Goal: Task Accomplishment & Management: Complete application form

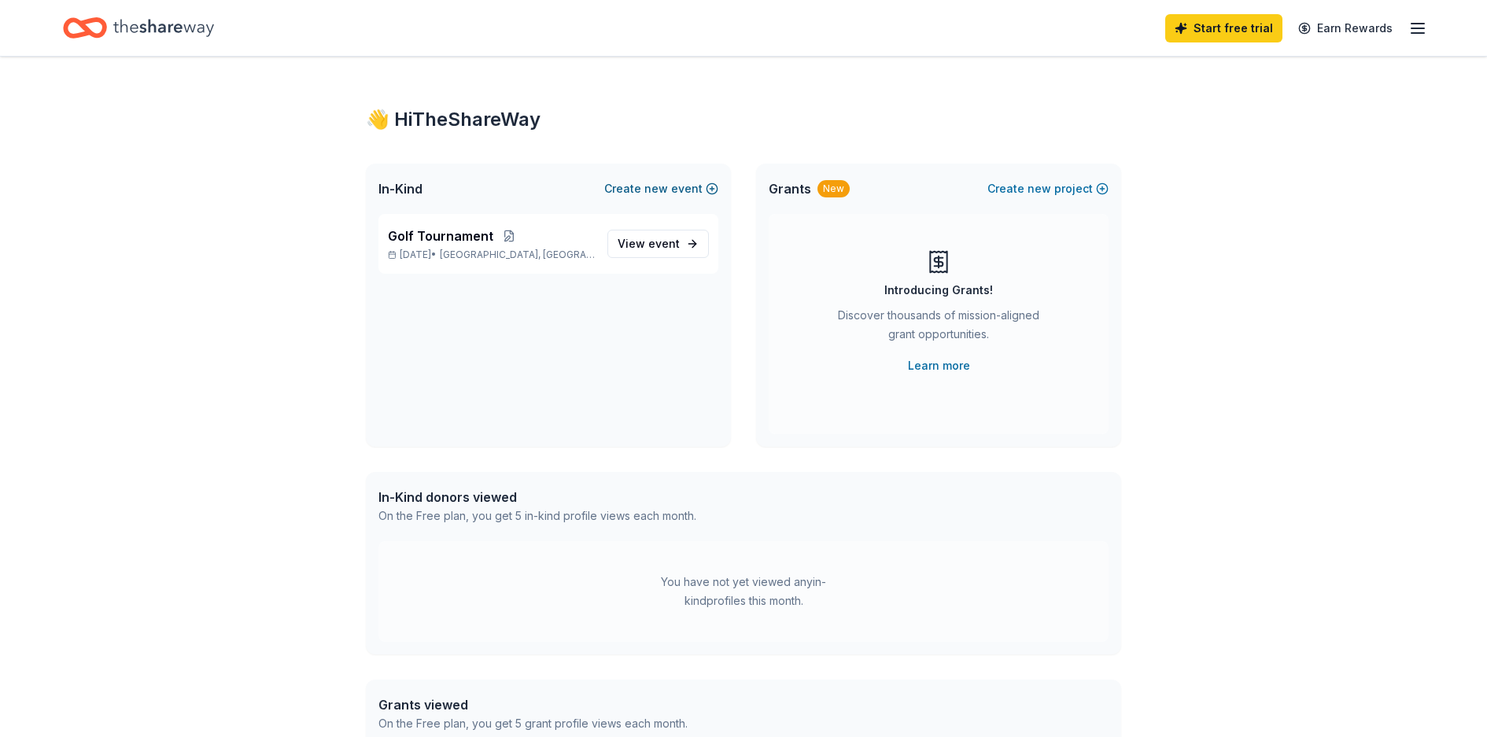
click at [710, 186] on button "Create new event" at bounding box center [661, 188] width 114 height 19
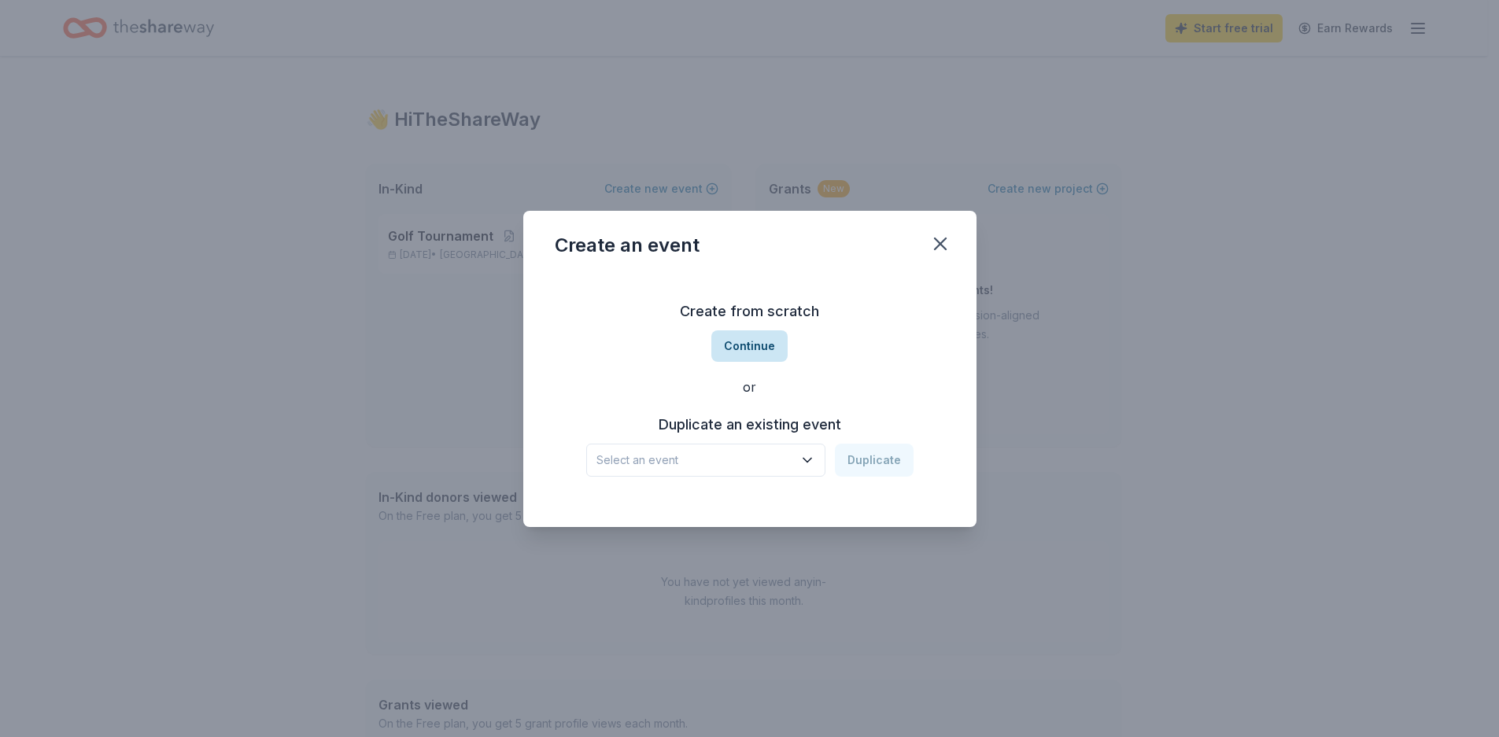
click at [746, 342] on button "Continue" at bounding box center [749, 345] width 76 height 31
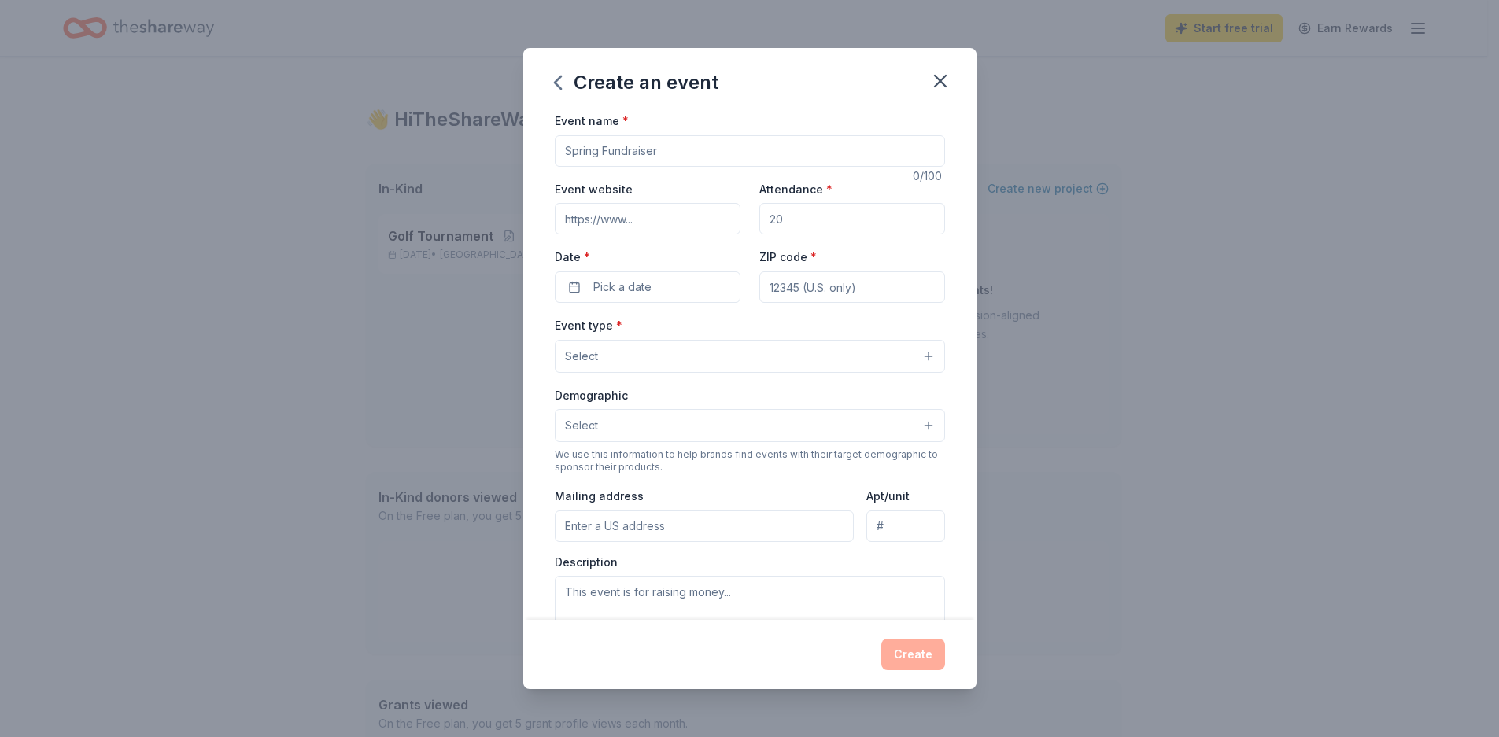
click at [565, 146] on input "Event name *" at bounding box center [750, 150] width 390 height 31
type input "November Choral Event"
click at [646, 219] on input "Event website" at bounding box center [648, 218] width 186 height 31
type input "[DOMAIN_NAME]"
click at [807, 215] on input "Attendance *" at bounding box center [852, 218] width 186 height 31
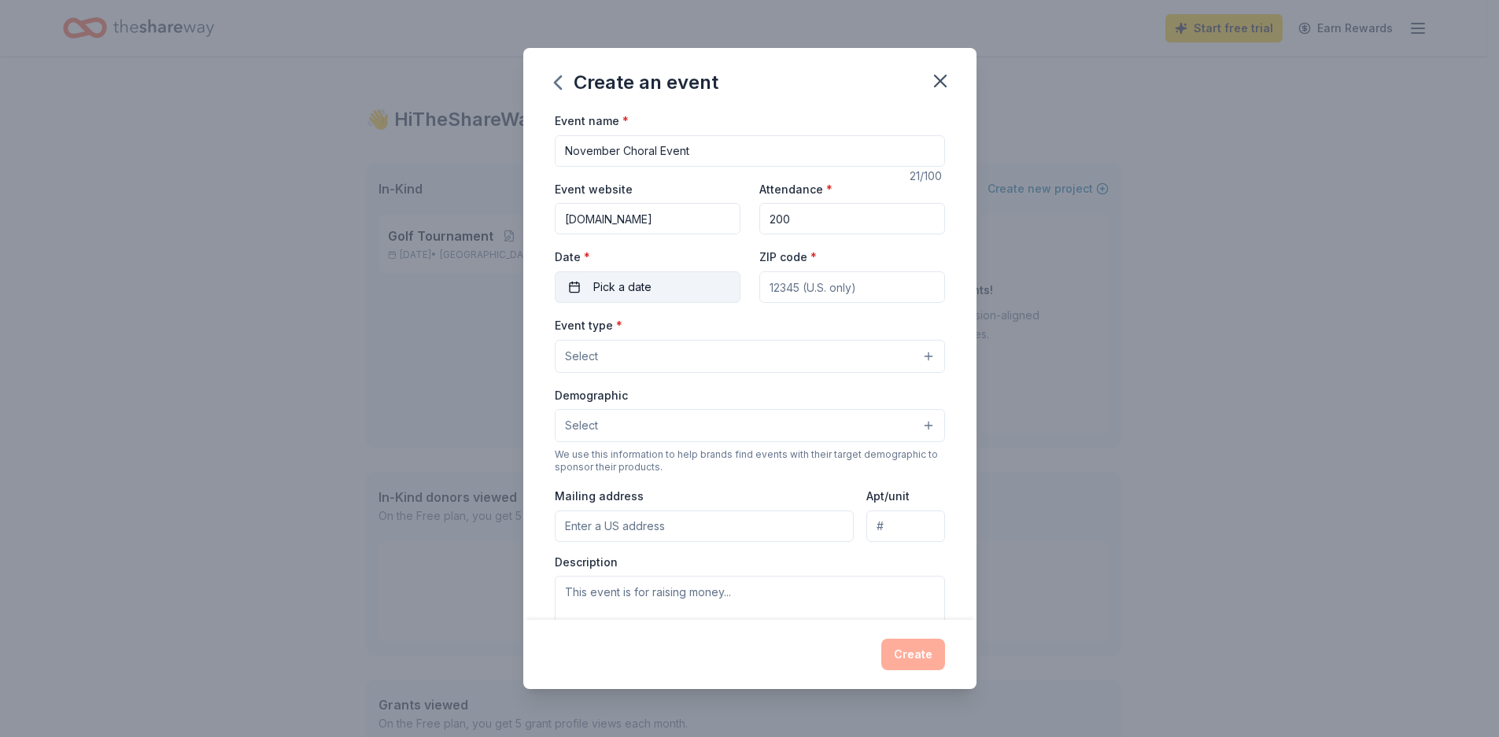
click at [614, 288] on span "Pick a date" at bounding box center [622, 287] width 58 height 19
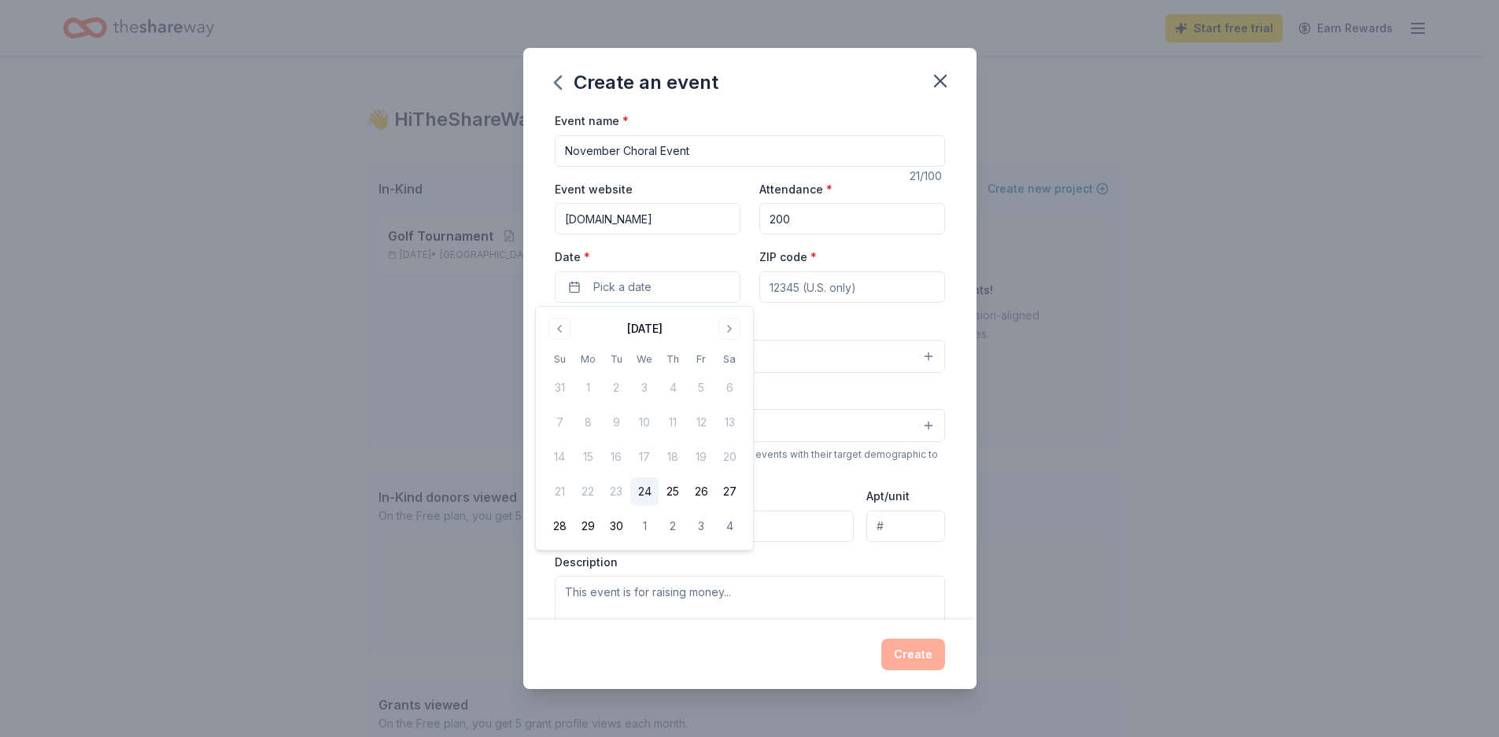
click at [771, 212] on input "200" at bounding box center [852, 218] width 186 height 31
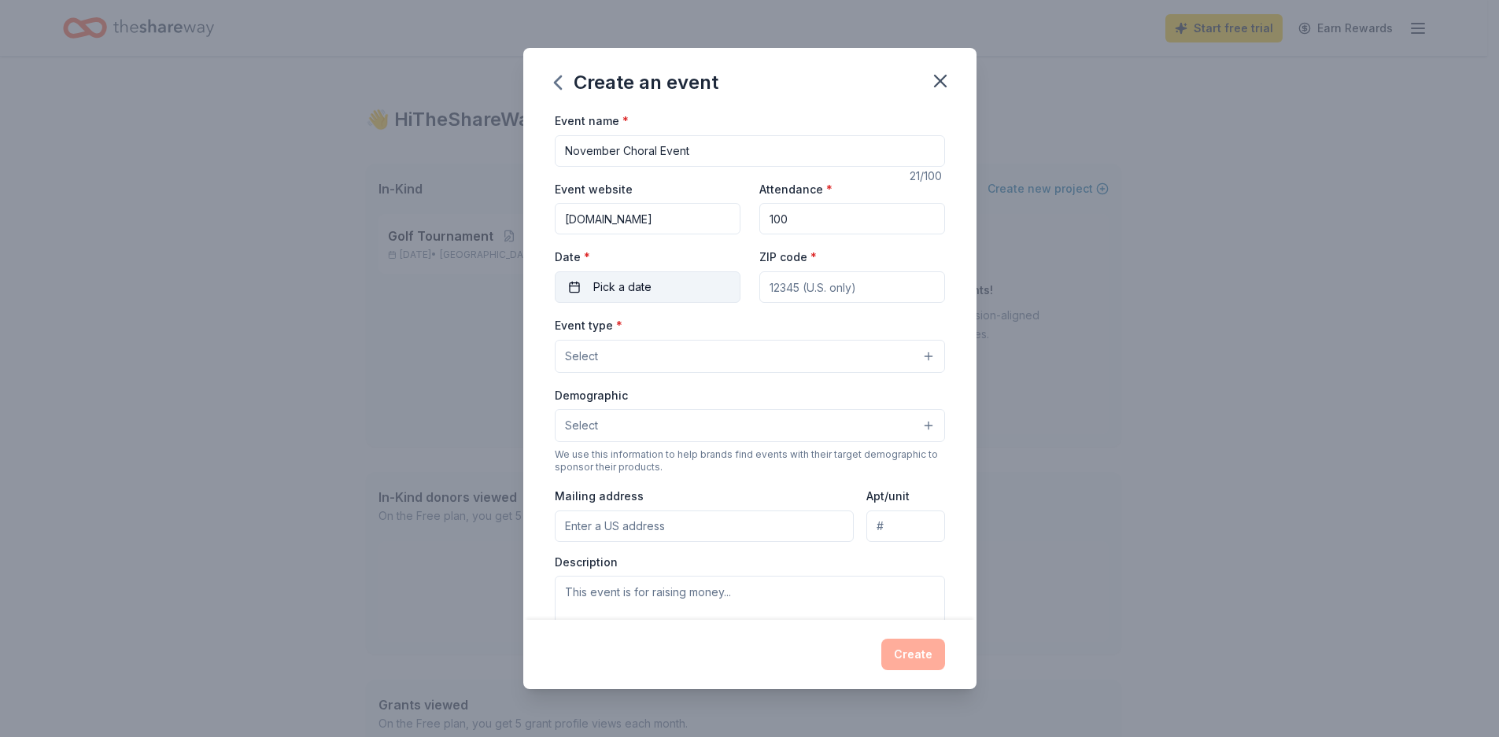
type input "100"
click at [665, 282] on button "Pick a date" at bounding box center [648, 286] width 186 height 31
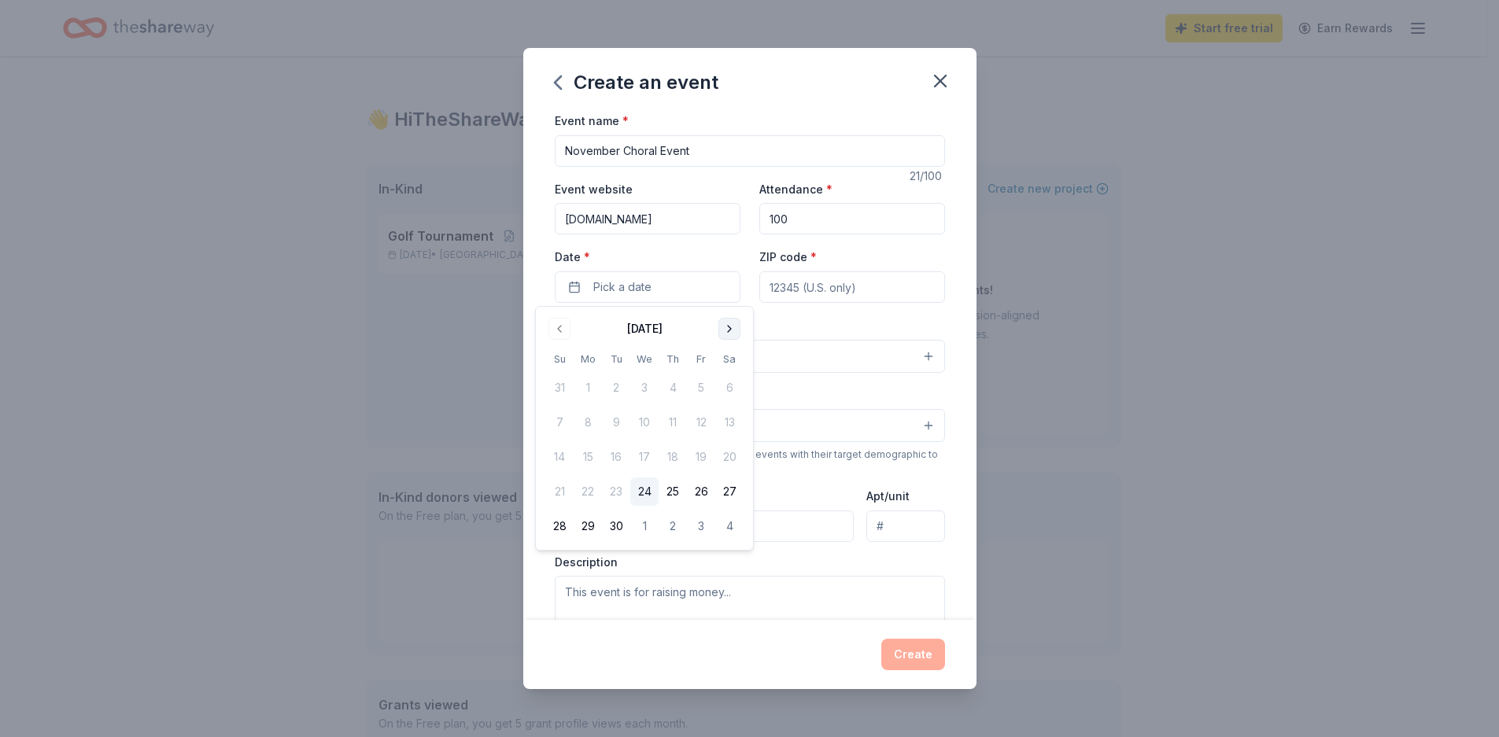
click at [725, 327] on button "Go to next month" at bounding box center [729, 329] width 22 height 22
click at [562, 490] on button "16" at bounding box center [559, 491] width 28 height 28
click at [876, 282] on input "ZIP code *" at bounding box center [852, 286] width 186 height 31
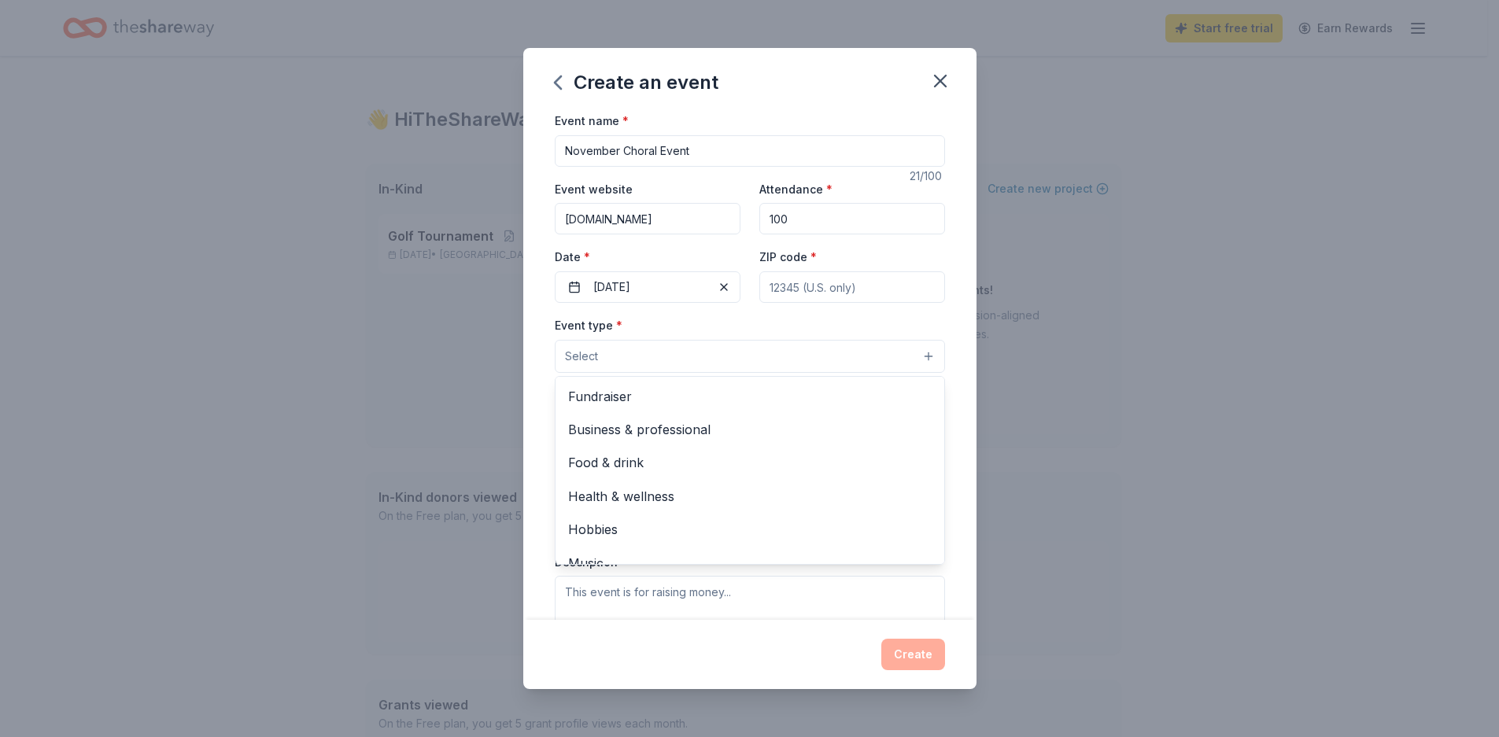
click at [610, 343] on button "Select" at bounding box center [750, 356] width 390 height 33
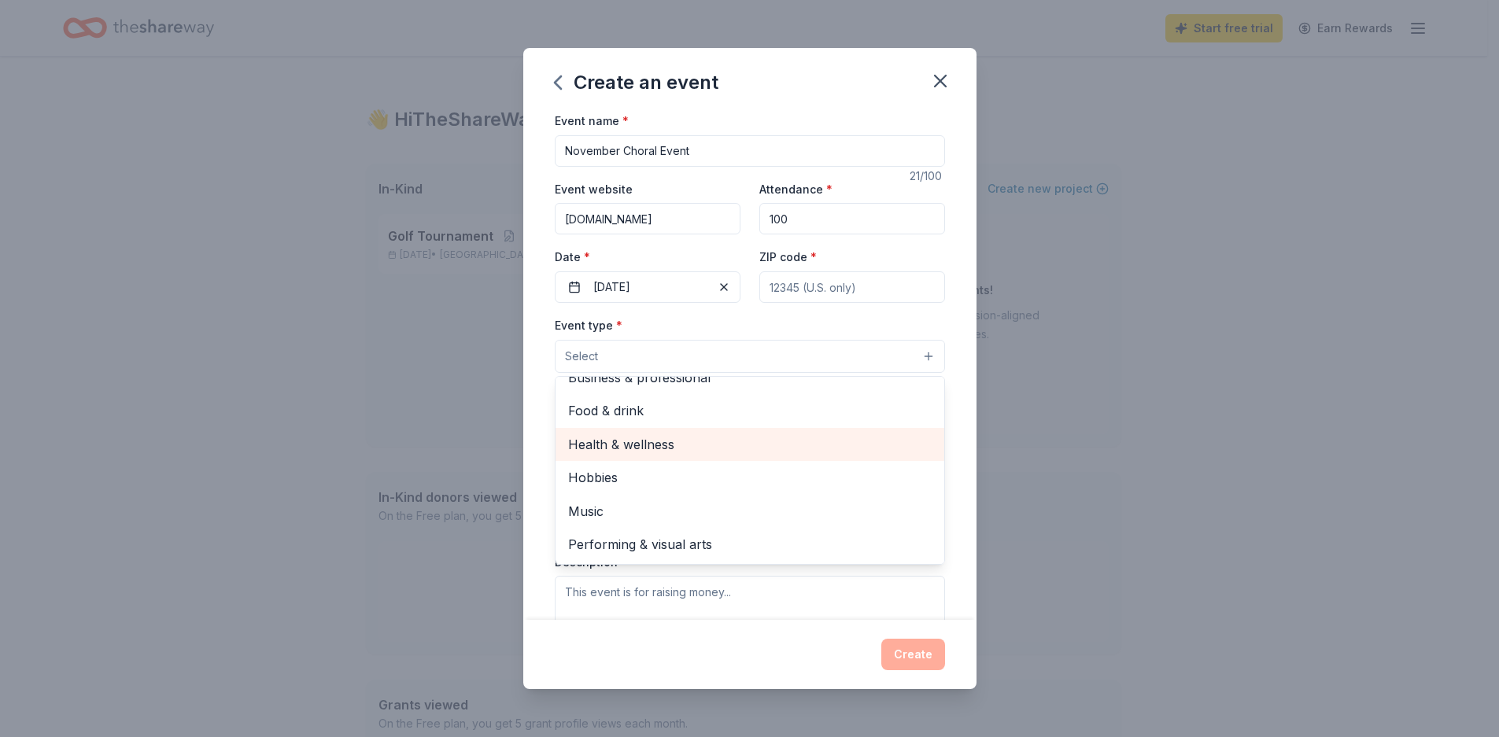
scroll to position [79, 0]
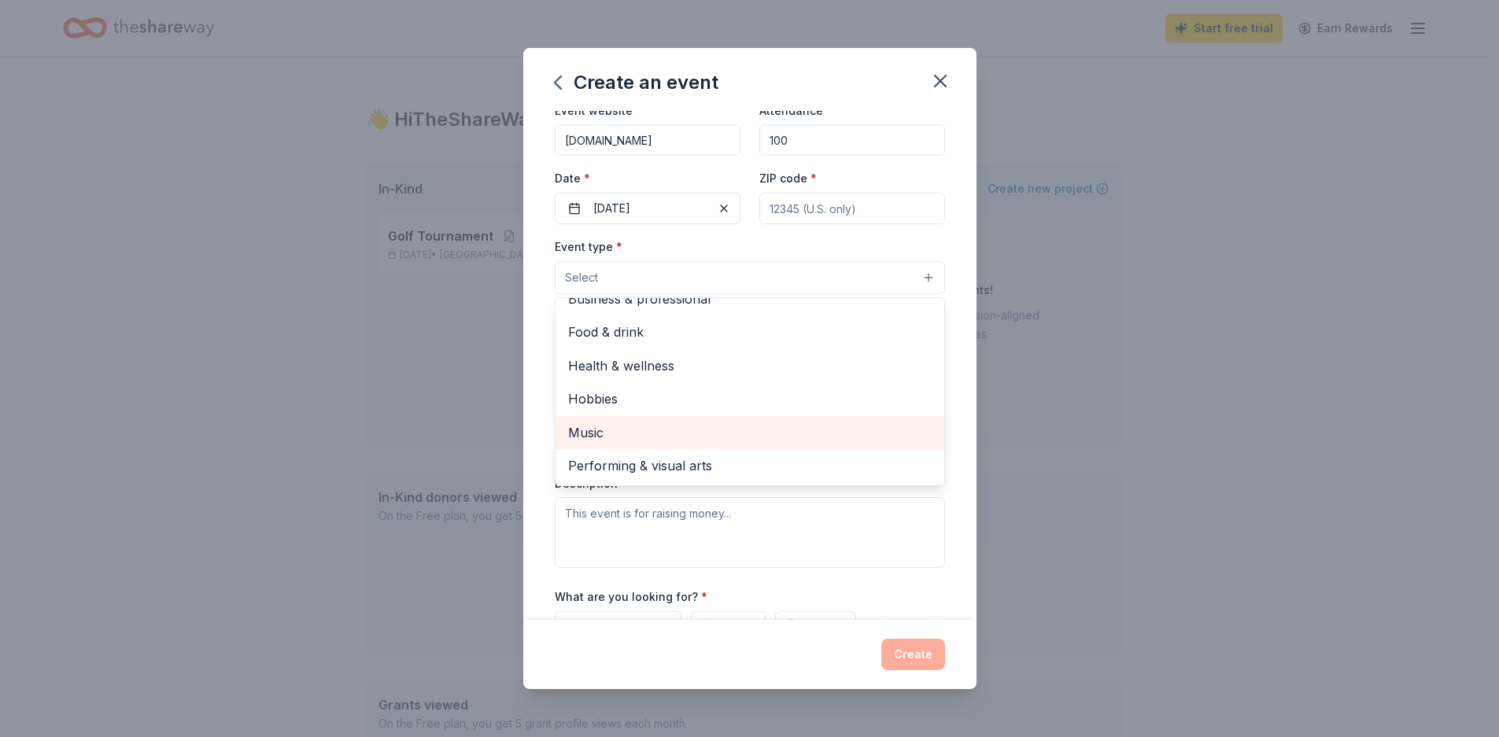
click at [586, 430] on span "Music" at bounding box center [749, 432] width 363 height 20
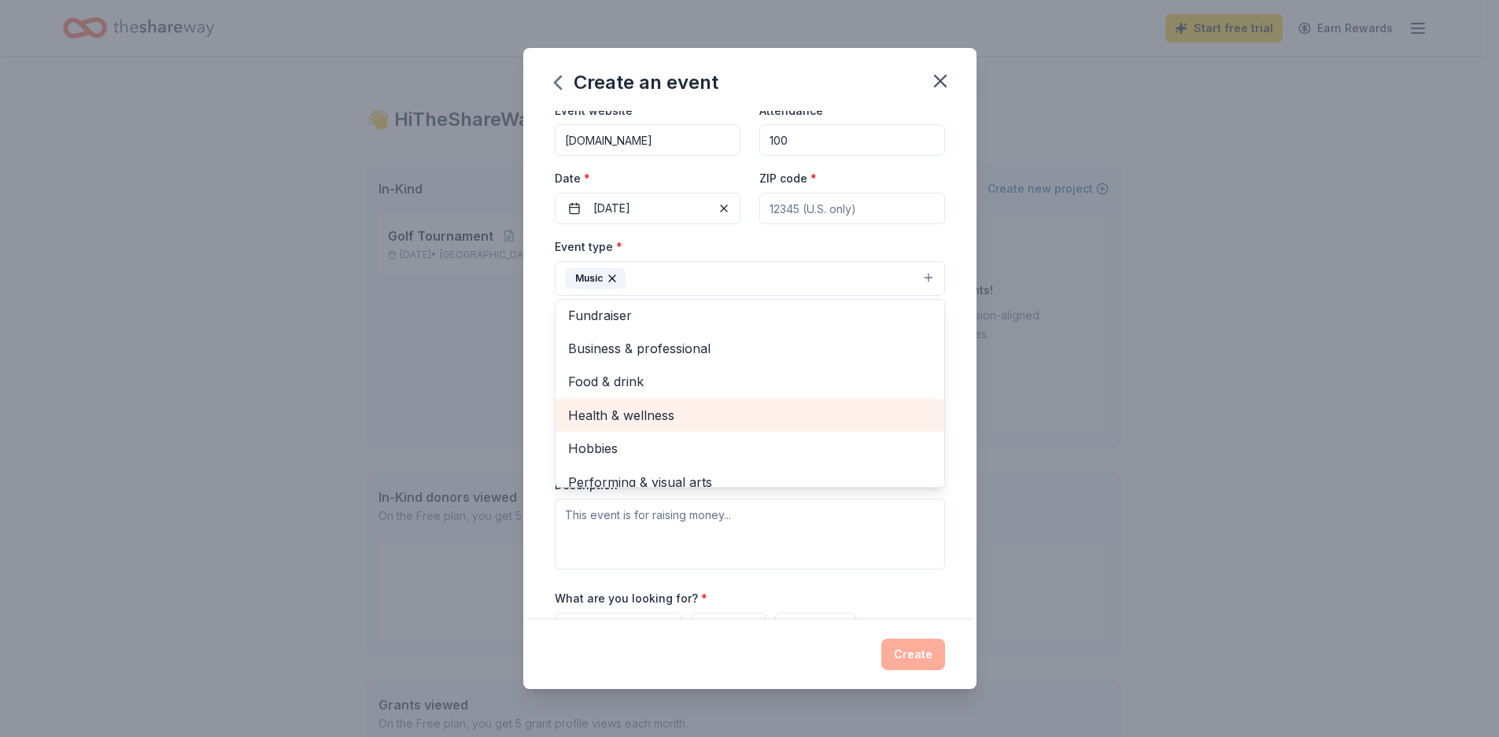
scroll to position [0, 0]
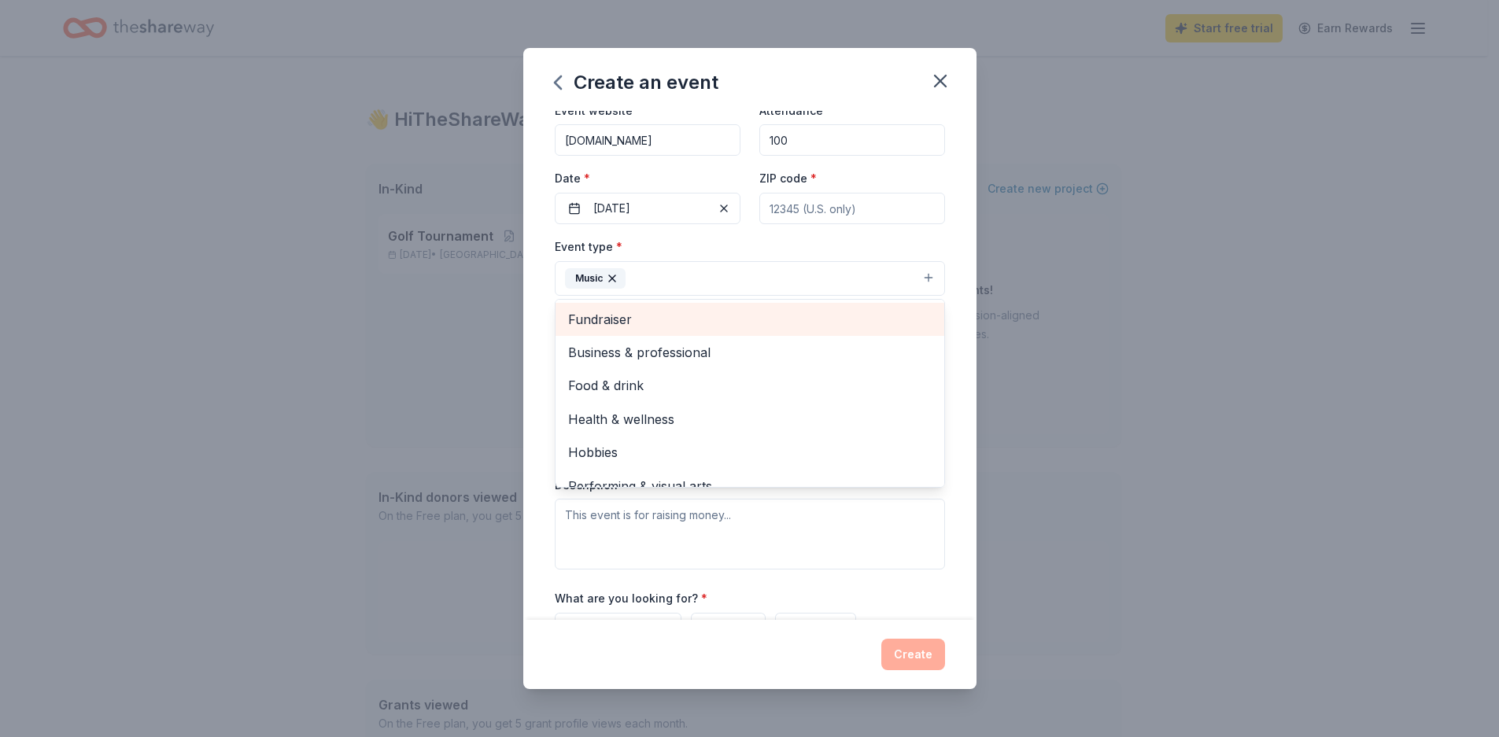
click at [614, 316] on span "Fundraiser" at bounding box center [749, 319] width 363 height 20
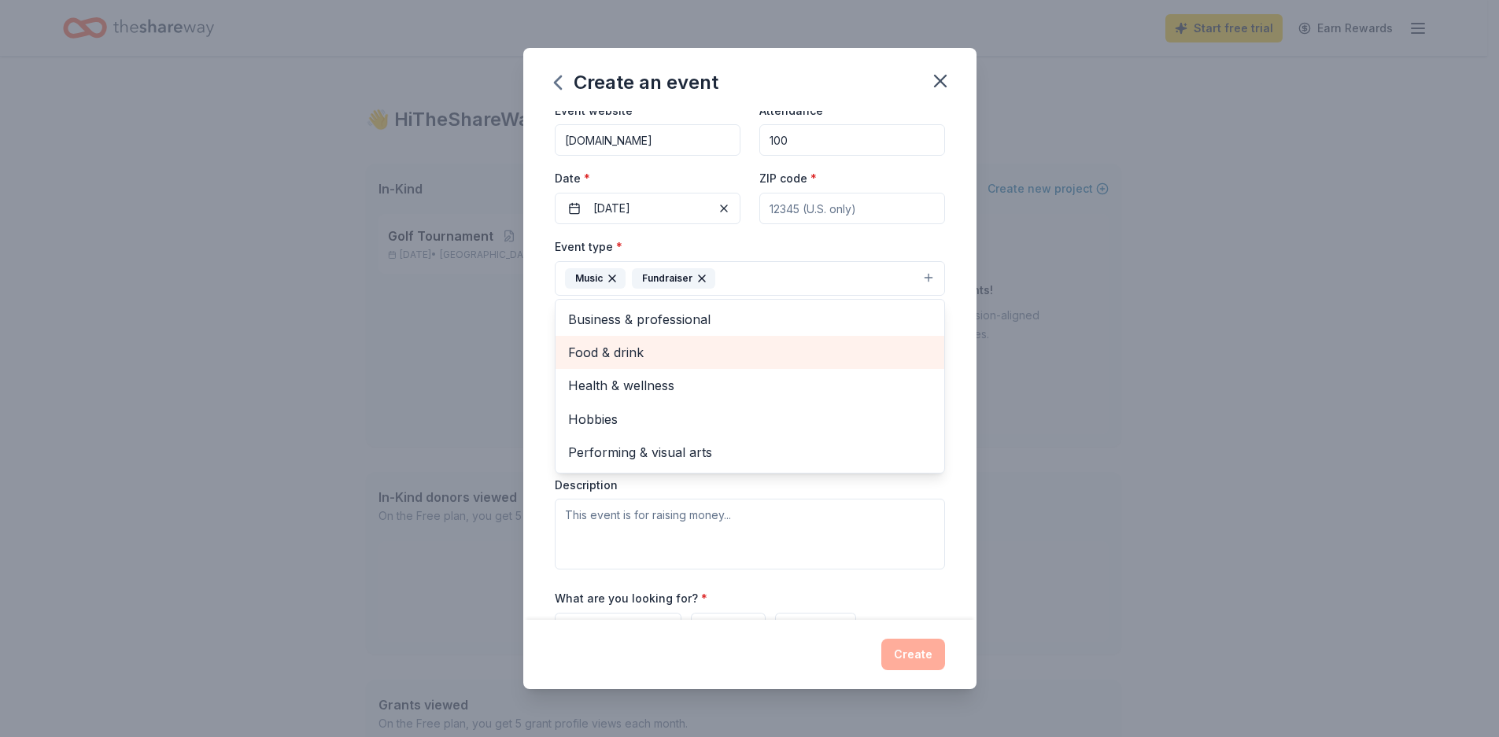
click at [621, 351] on span "Food & drink" at bounding box center [749, 352] width 363 height 20
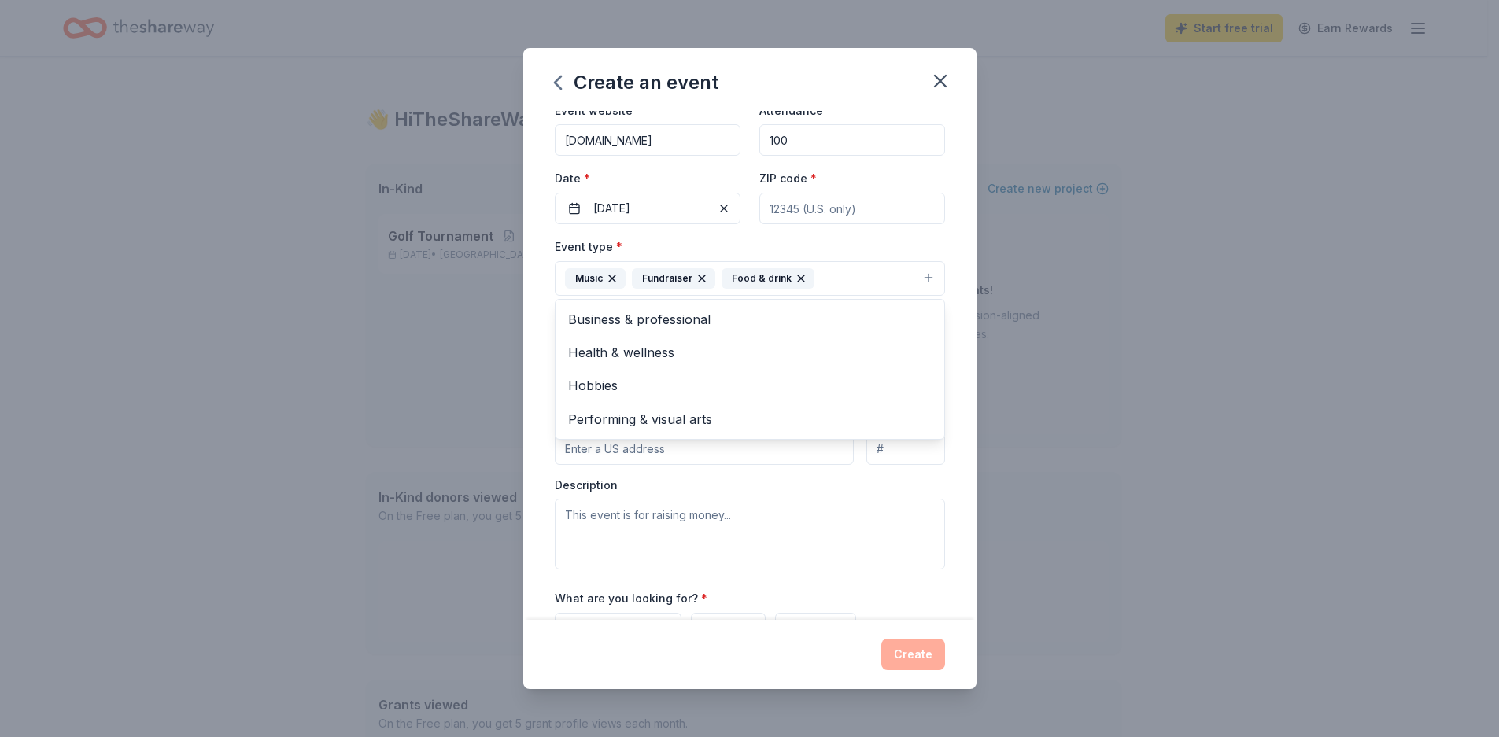
click at [950, 555] on div "Event name * November Choral Event 21 /100 Event website [DOMAIN_NAME] Attendan…" at bounding box center [749, 365] width 453 height 509
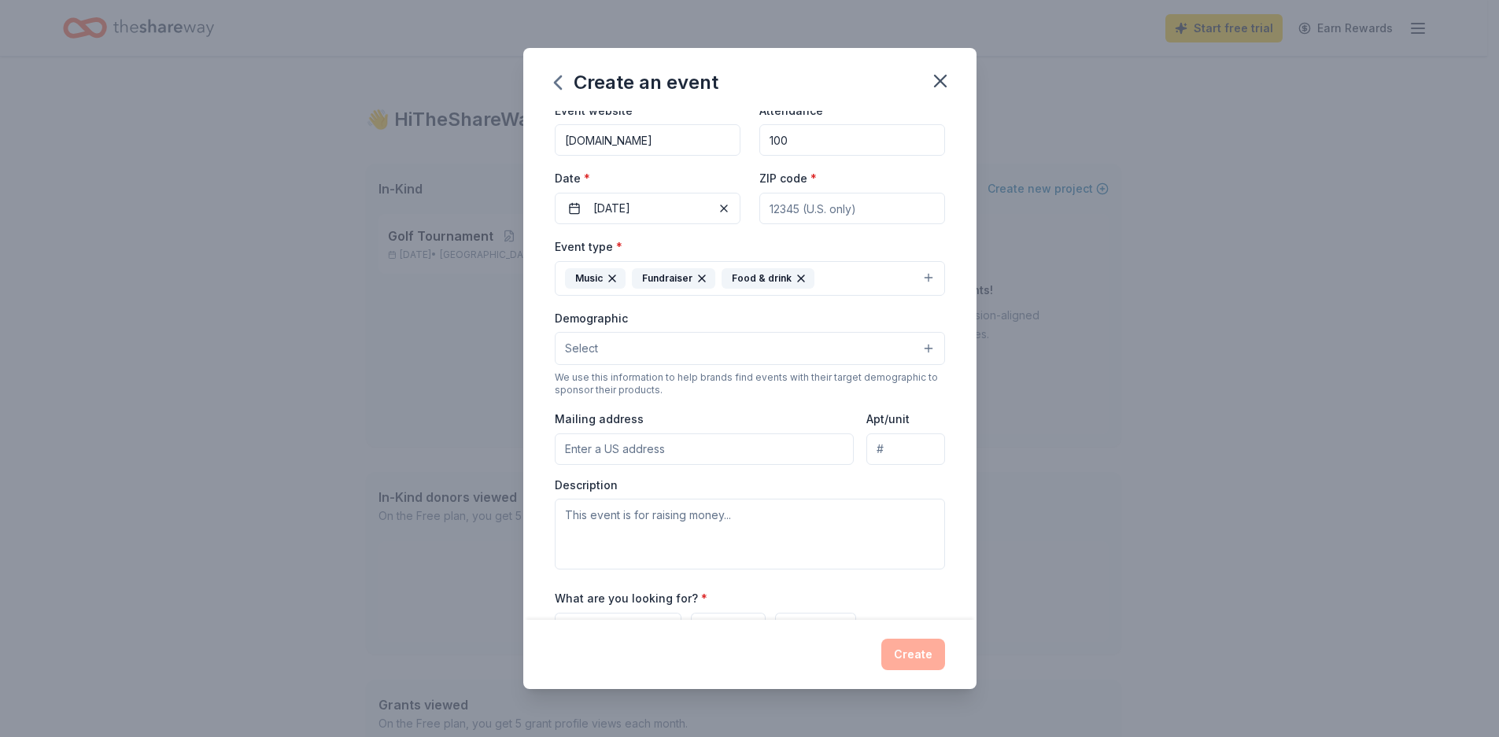
click at [916, 351] on button "Select" at bounding box center [750, 348] width 390 height 33
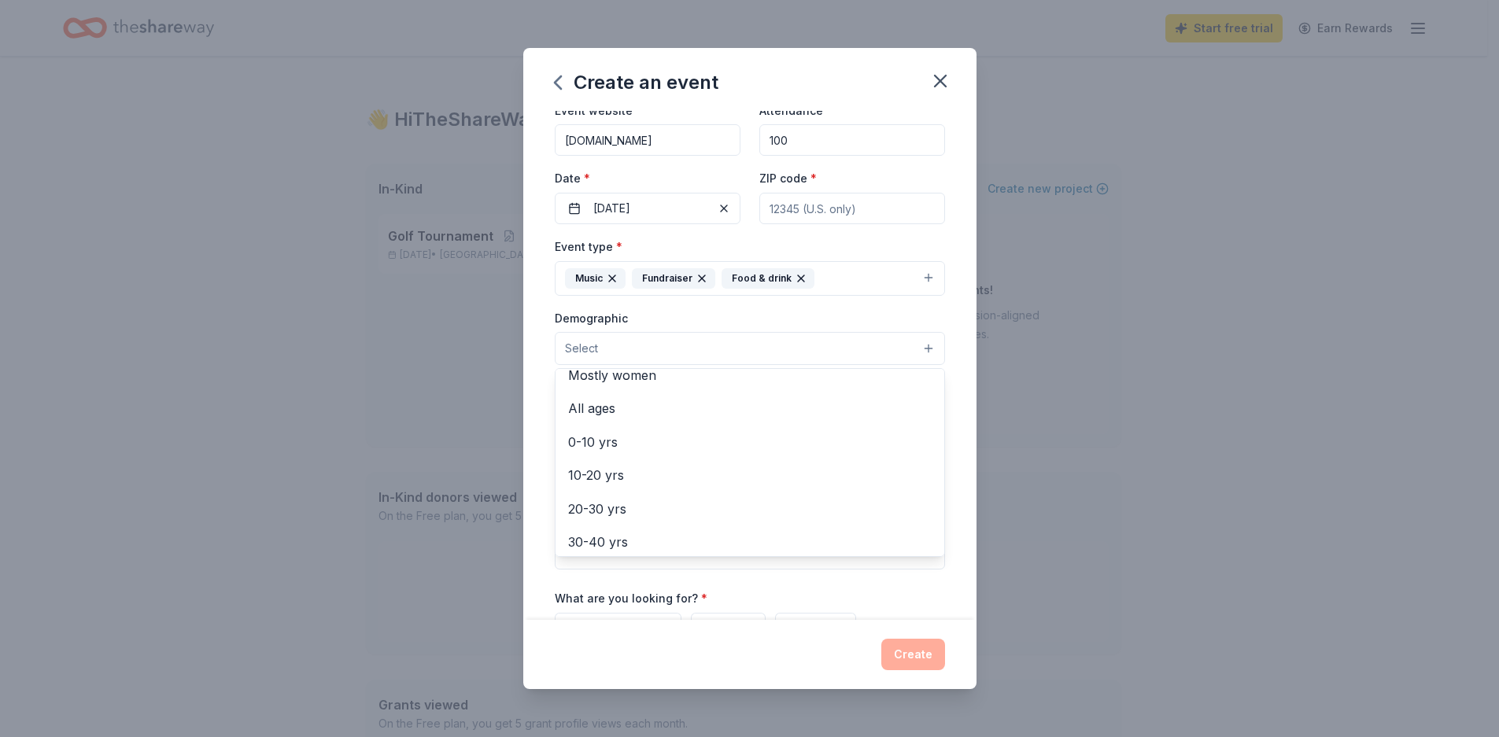
scroll to position [79, 0]
click at [592, 414] on span "All ages" at bounding box center [749, 410] width 363 height 20
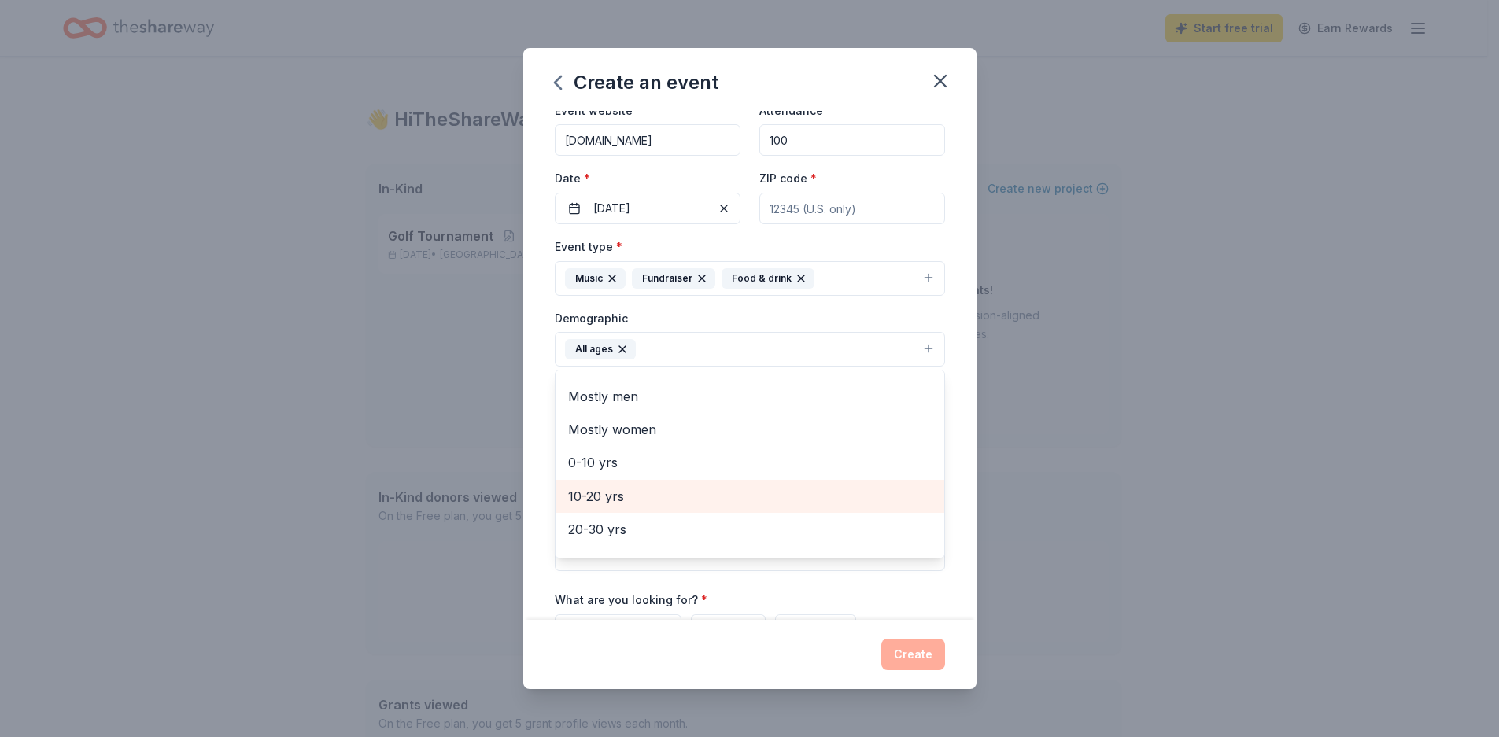
scroll to position [0, 0]
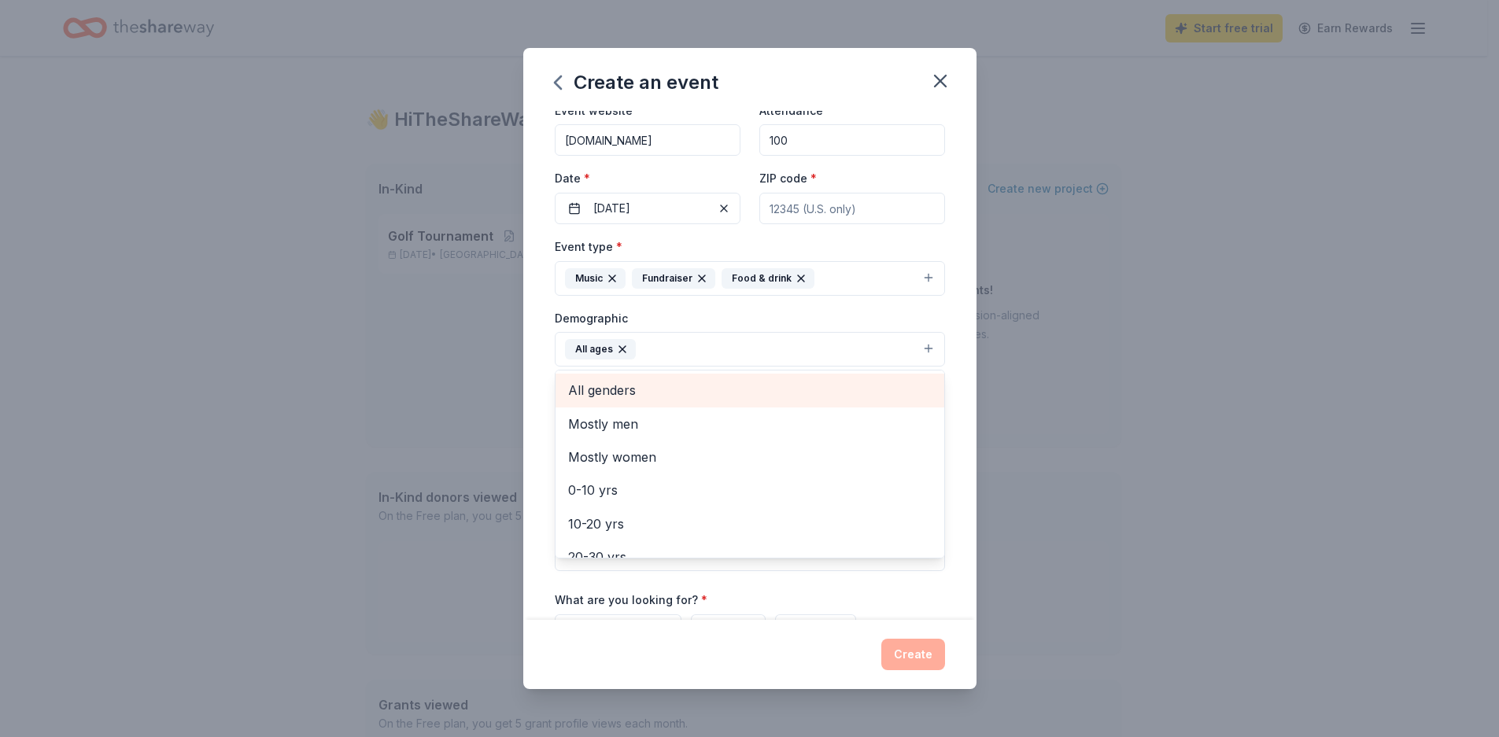
click at [613, 389] on span "All genders" at bounding box center [749, 390] width 363 height 20
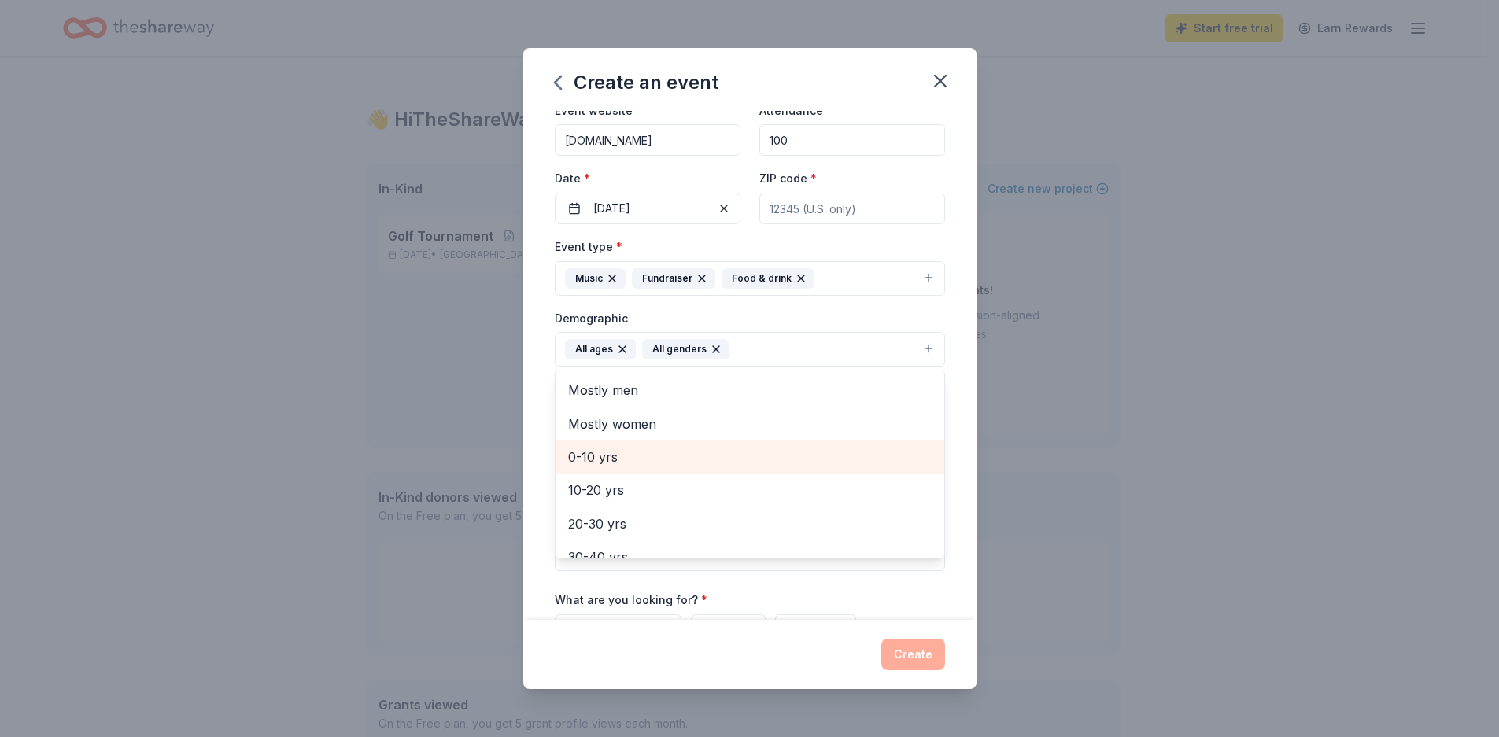
click at [593, 455] on span "0-10 yrs" at bounding box center [749, 457] width 363 height 20
click at [600, 459] on span "10-20 yrs" at bounding box center [749, 457] width 363 height 20
click at [921, 593] on div "Event name * November Choral Event 21 /100 Event website [DOMAIN_NAME] Attendan…" at bounding box center [750, 397] width 390 height 730
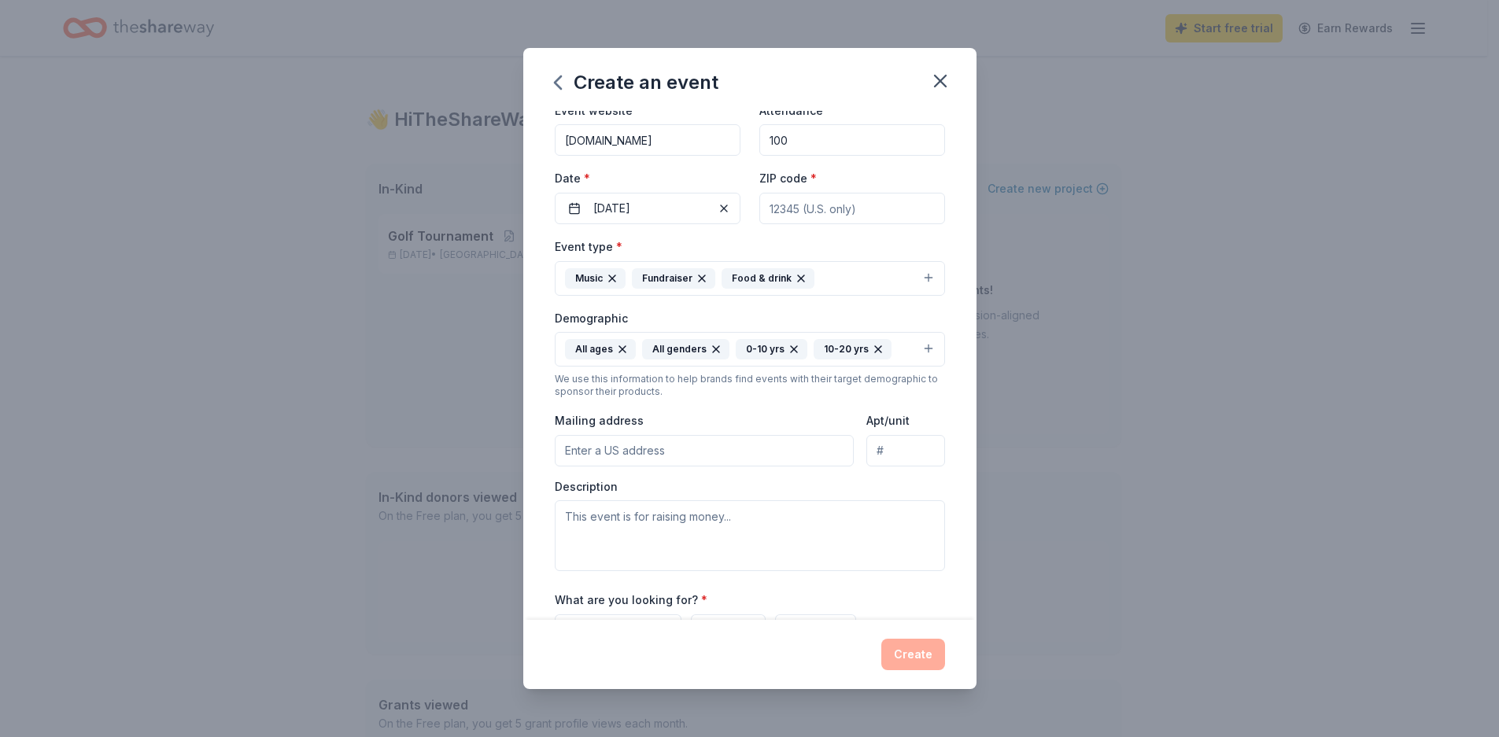
click at [689, 452] on input "Mailing address" at bounding box center [705, 450] width 300 height 31
type input "[STREET_ADDRESS]"
type input "22193"
click at [874, 453] on input "Apt/unit" at bounding box center [905, 450] width 78 height 31
type input "102"
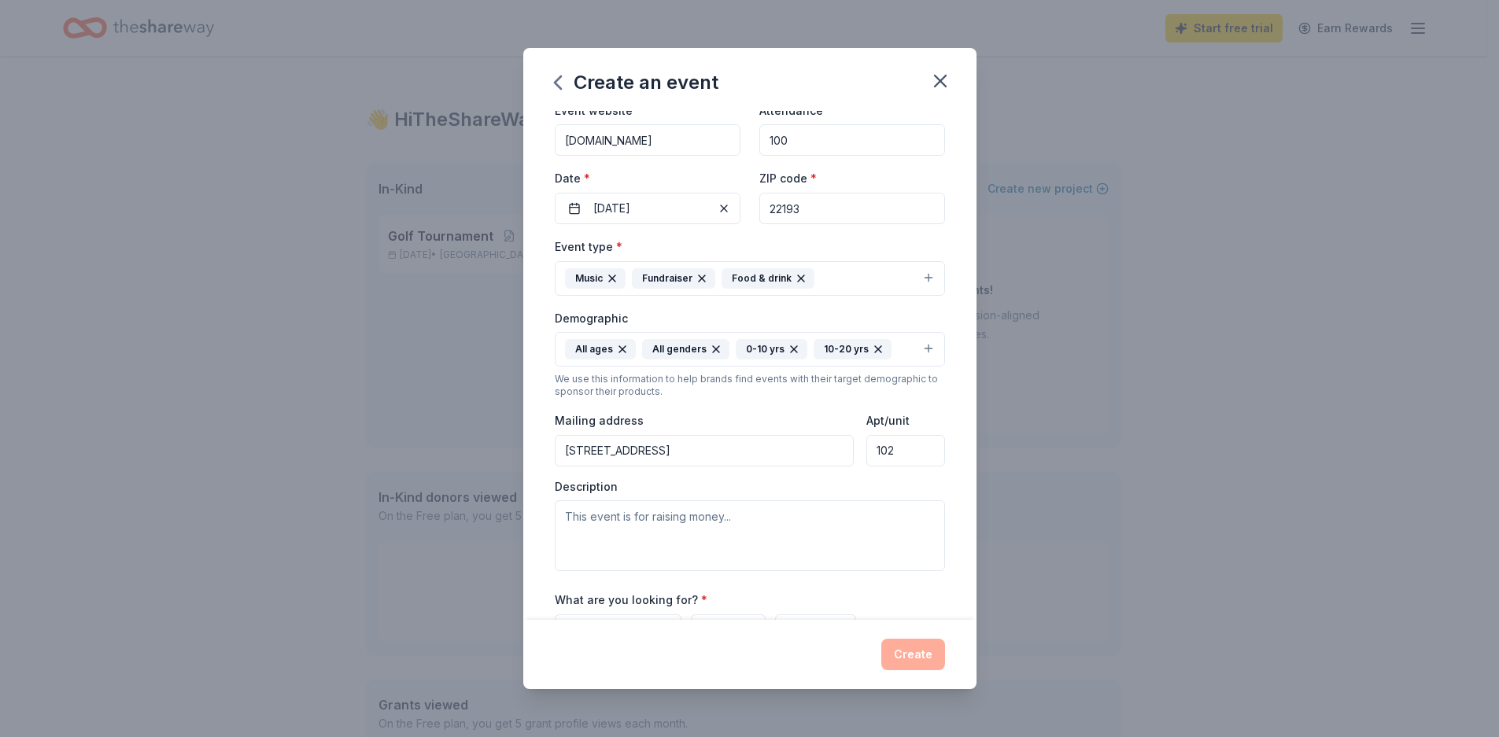
drag, startPoint x: 693, startPoint y: 450, endPoint x: 742, endPoint y: 449, distance: 48.8
click at [742, 449] on input "[STREET_ADDRESS]" at bounding box center [705, 450] width 300 height 31
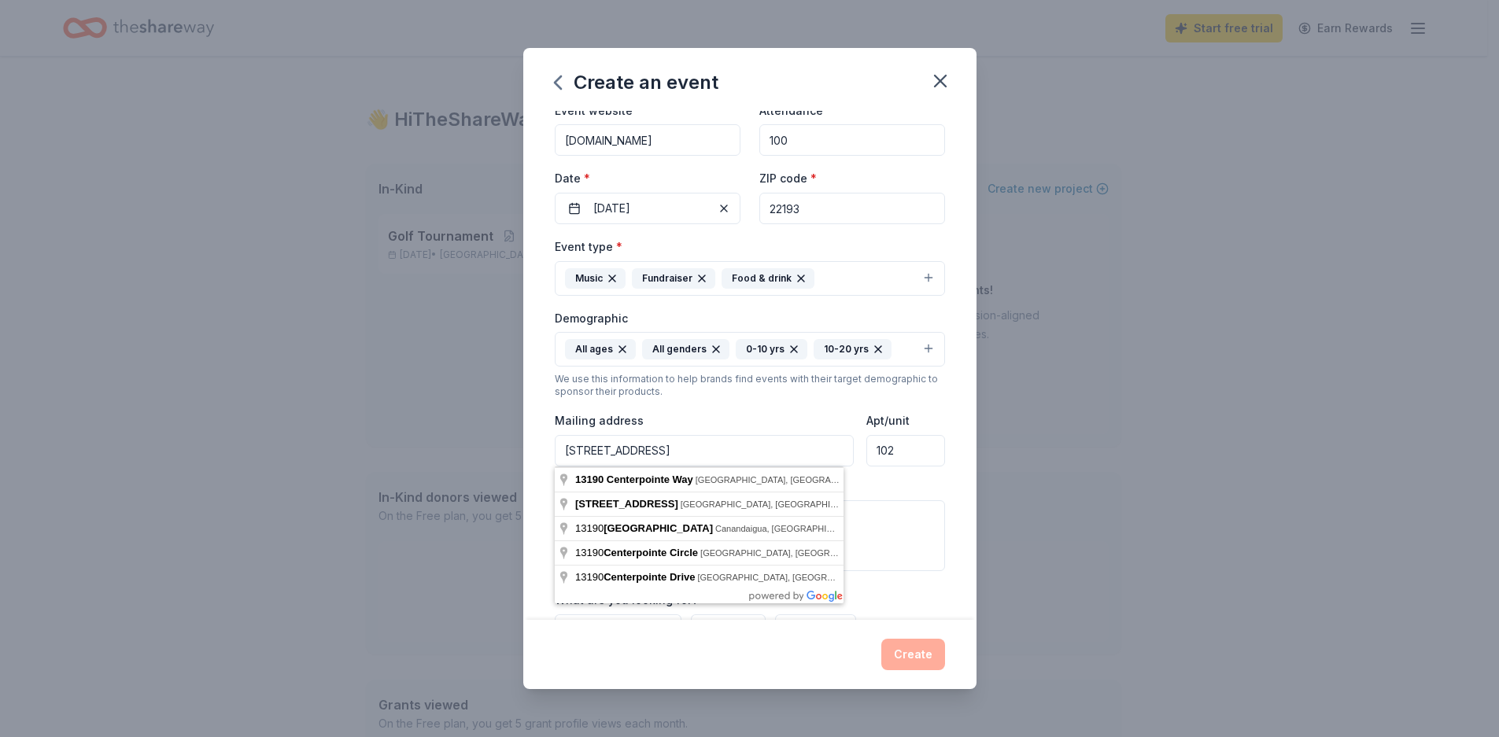
type input "[STREET_ADDRESS]"
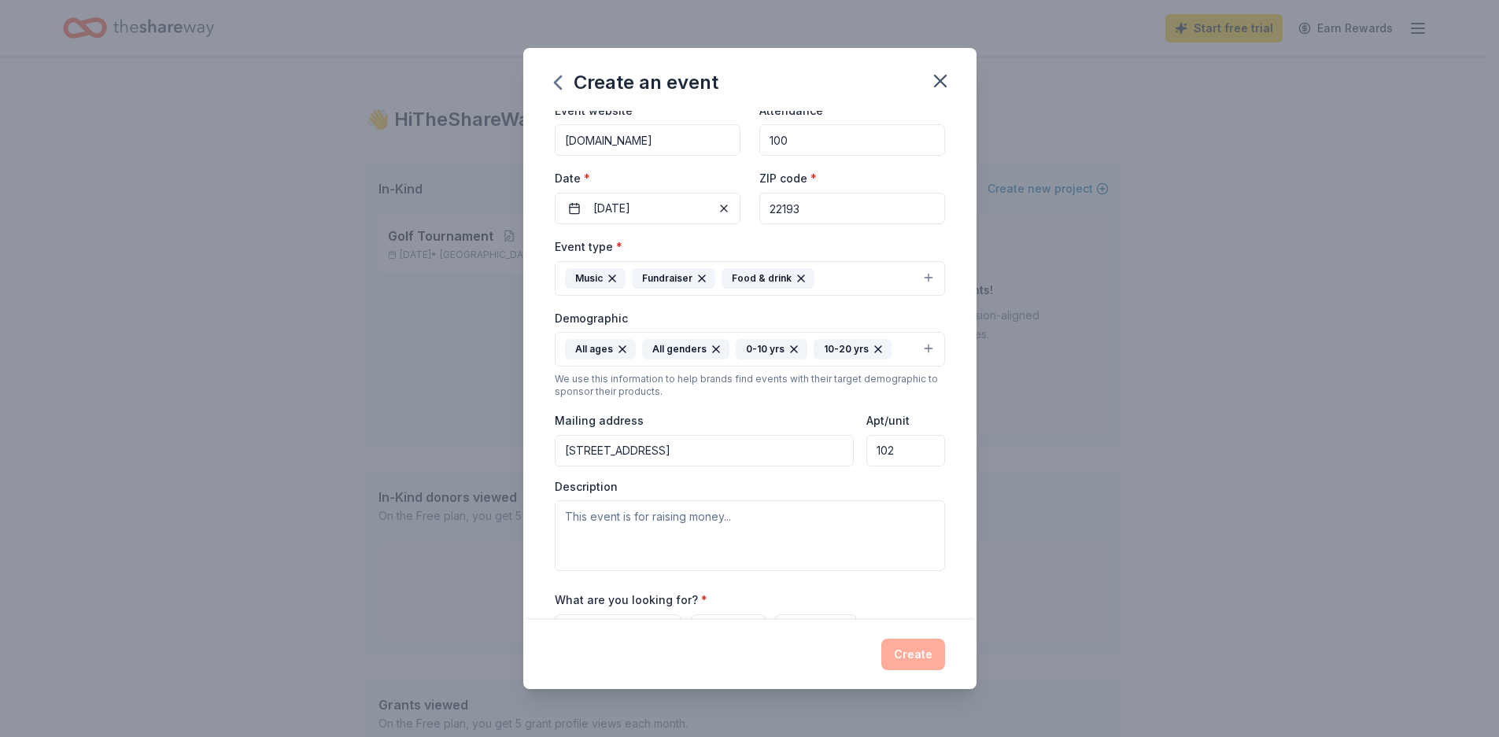
click at [953, 514] on div "Event name * November Choral Event 21 /100 Event website [DOMAIN_NAME] Attendan…" at bounding box center [749, 365] width 453 height 509
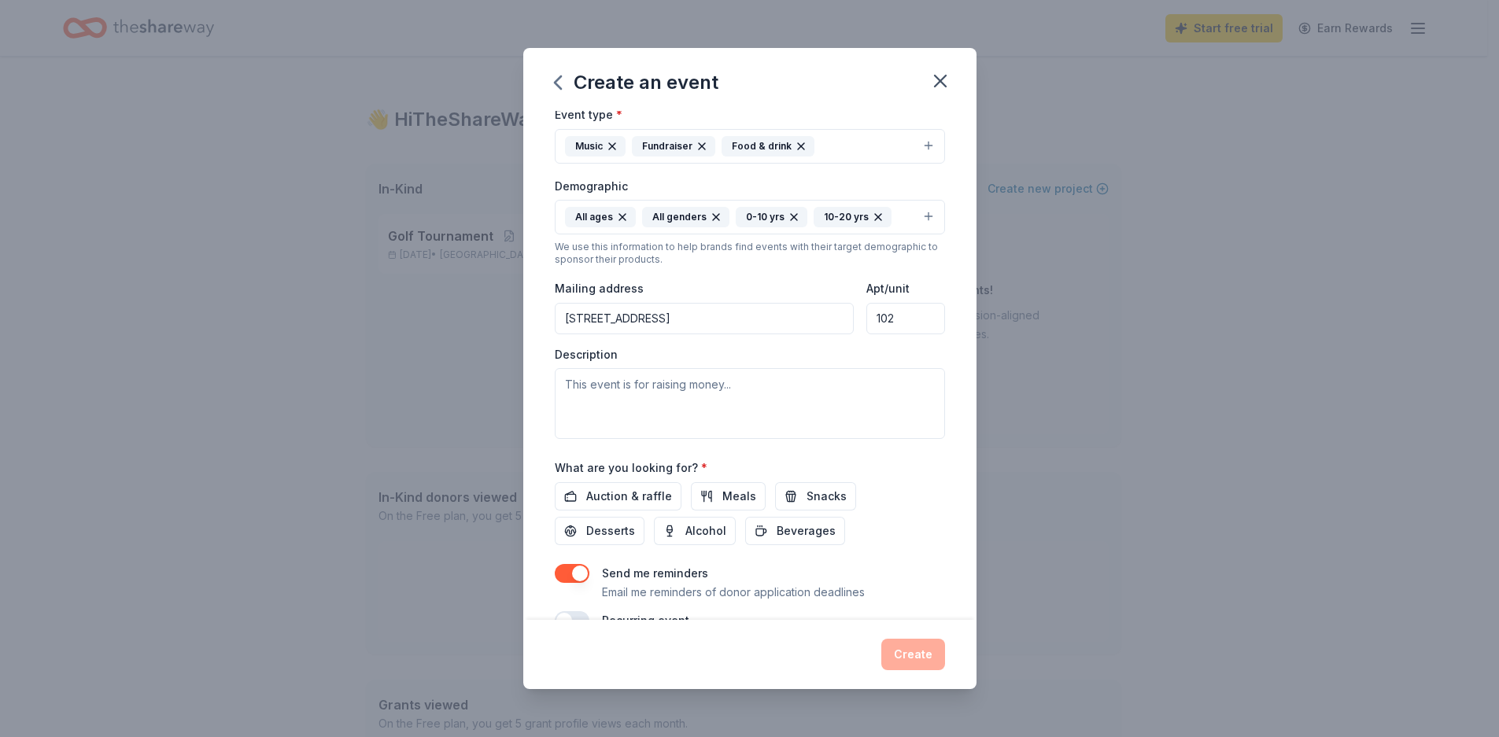
scroll to position [224, 0]
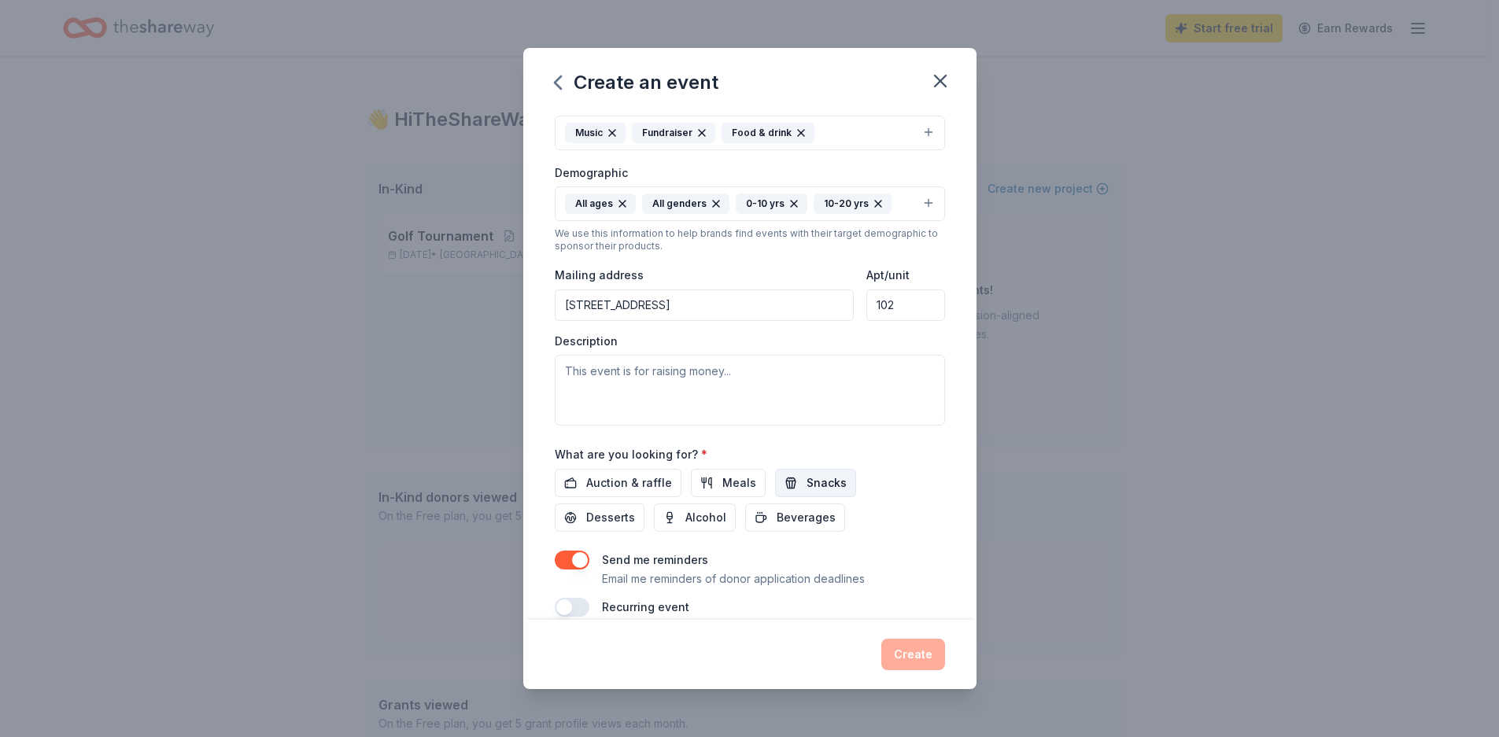
click at [816, 481] on span "Snacks" at bounding box center [826, 483] width 40 height 19
click at [619, 518] on span "Desserts" at bounding box center [610, 517] width 49 height 19
click at [625, 477] on span "Auction & raffle" at bounding box center [629, 483] width 86 height 19
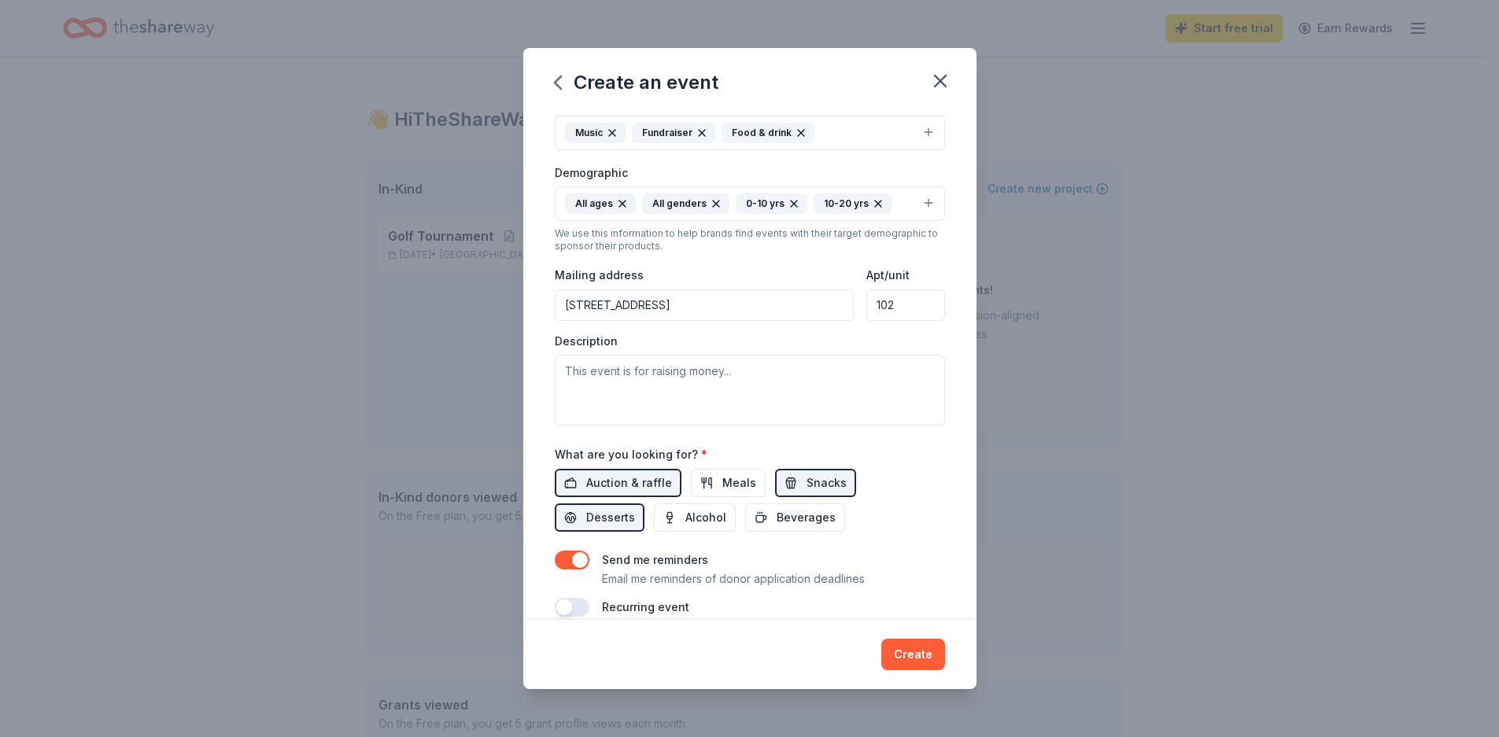
scroll to position [246, 0]
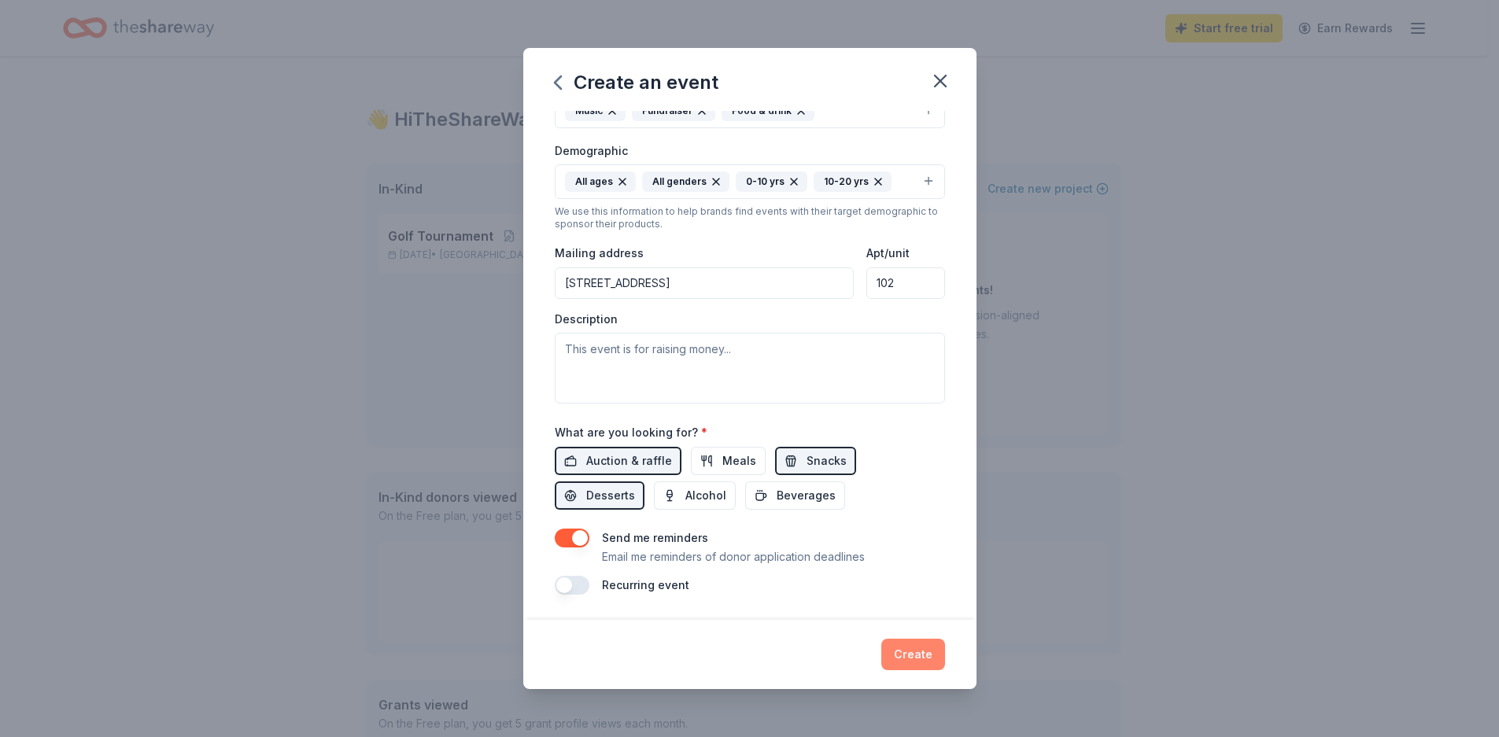
click at [916, 654] on button "Create" at bounding box center [913, 654] width 64 height 31
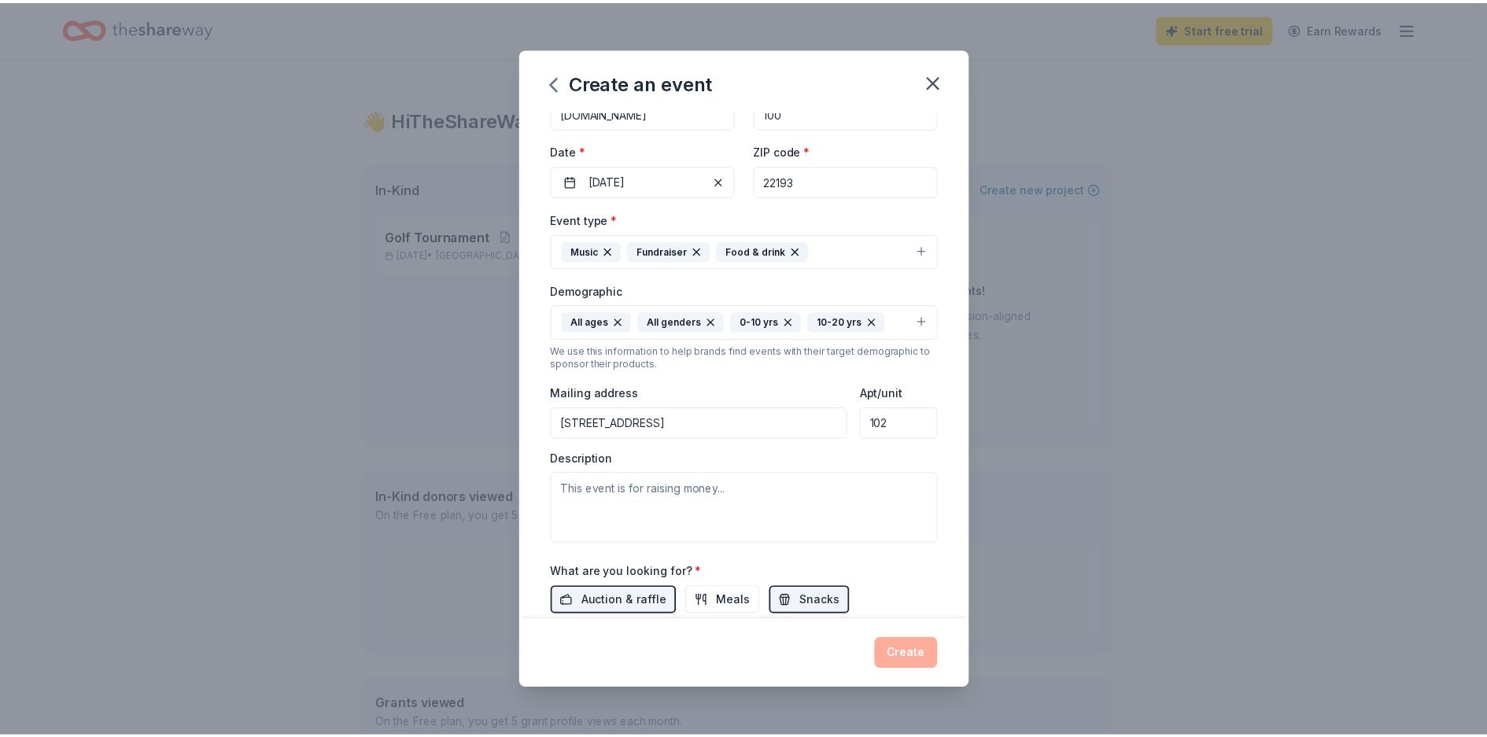
scroll to position [0, 0]
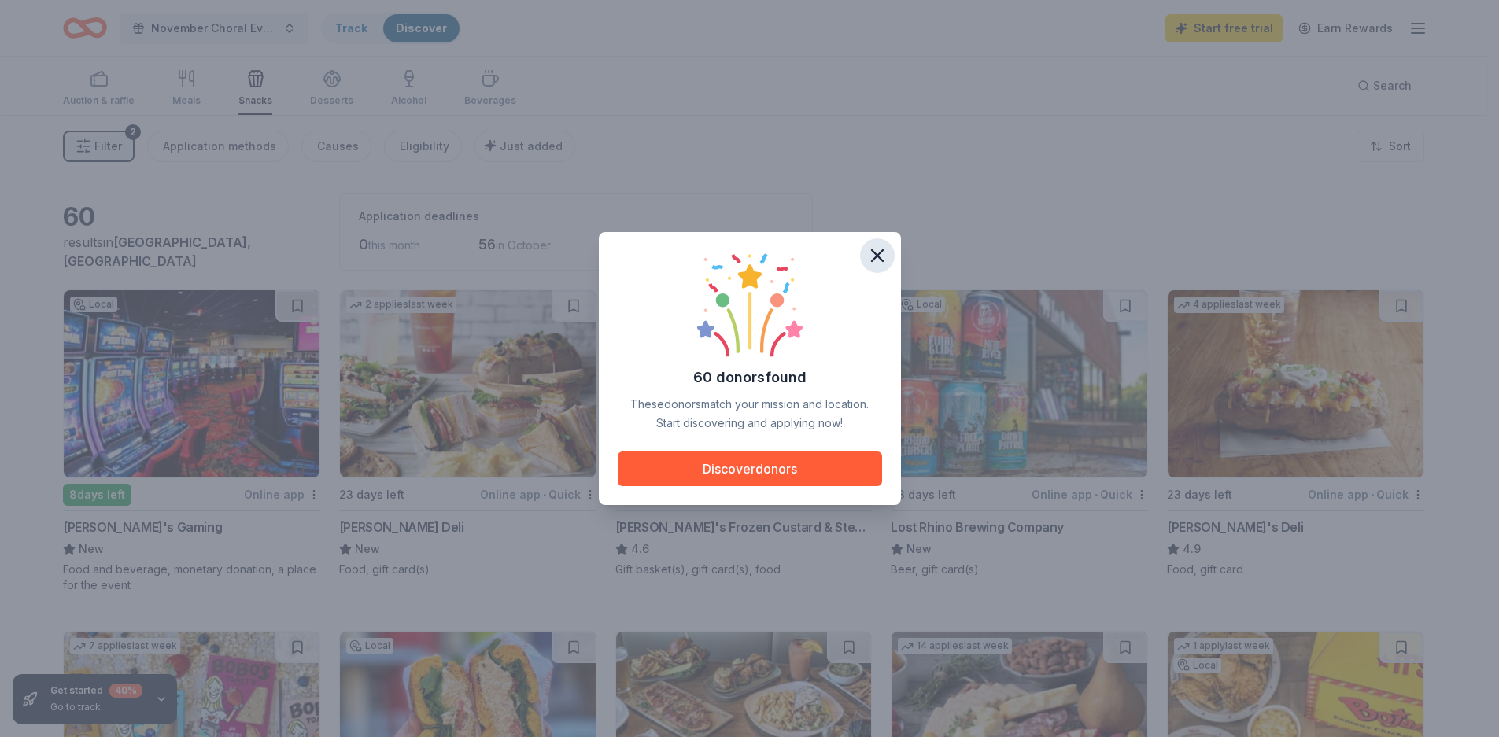
click at [877, 253] on icon "button" at bounding box center [877, 256] width 22 height 22
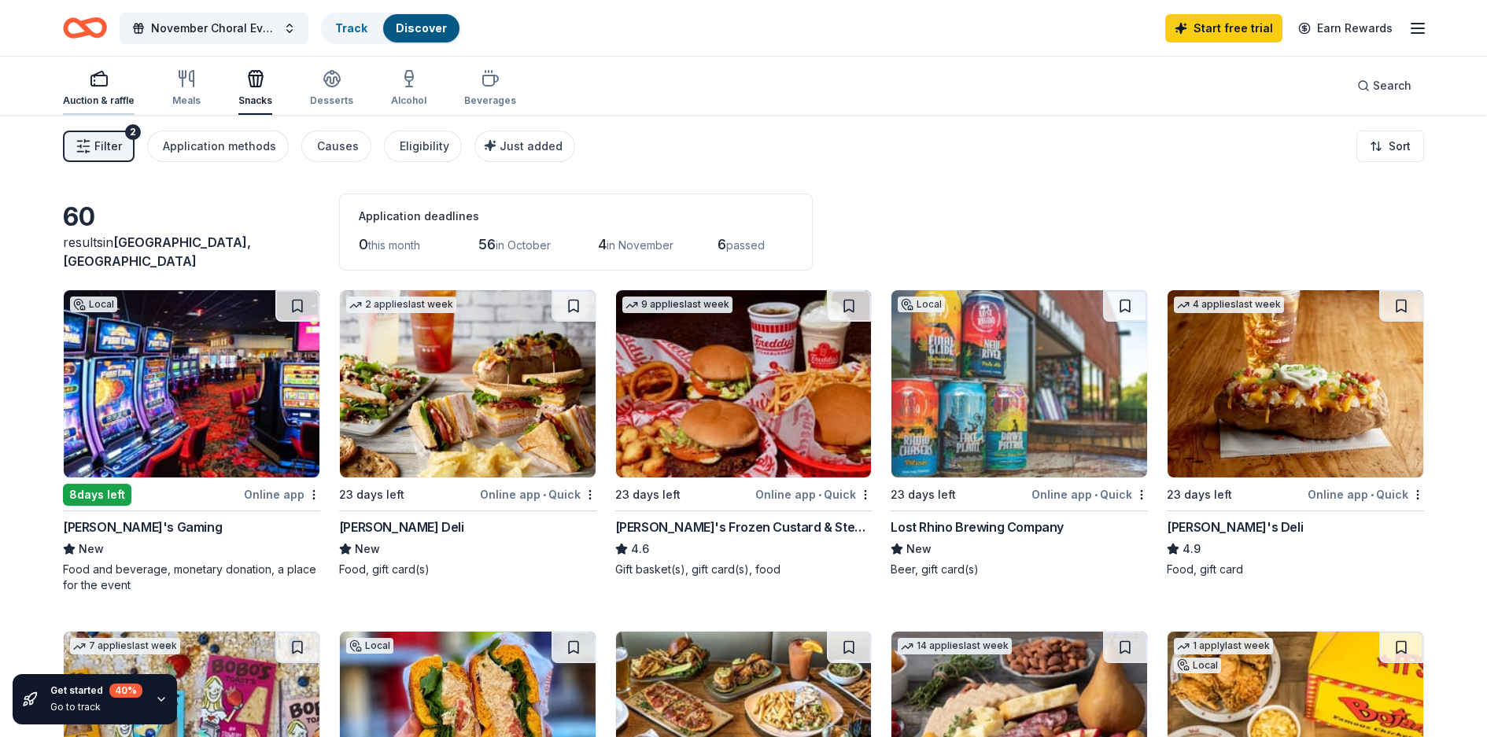
click at [92, 83] on icon "button" at bounding box center [99, 78] width 19 height 19
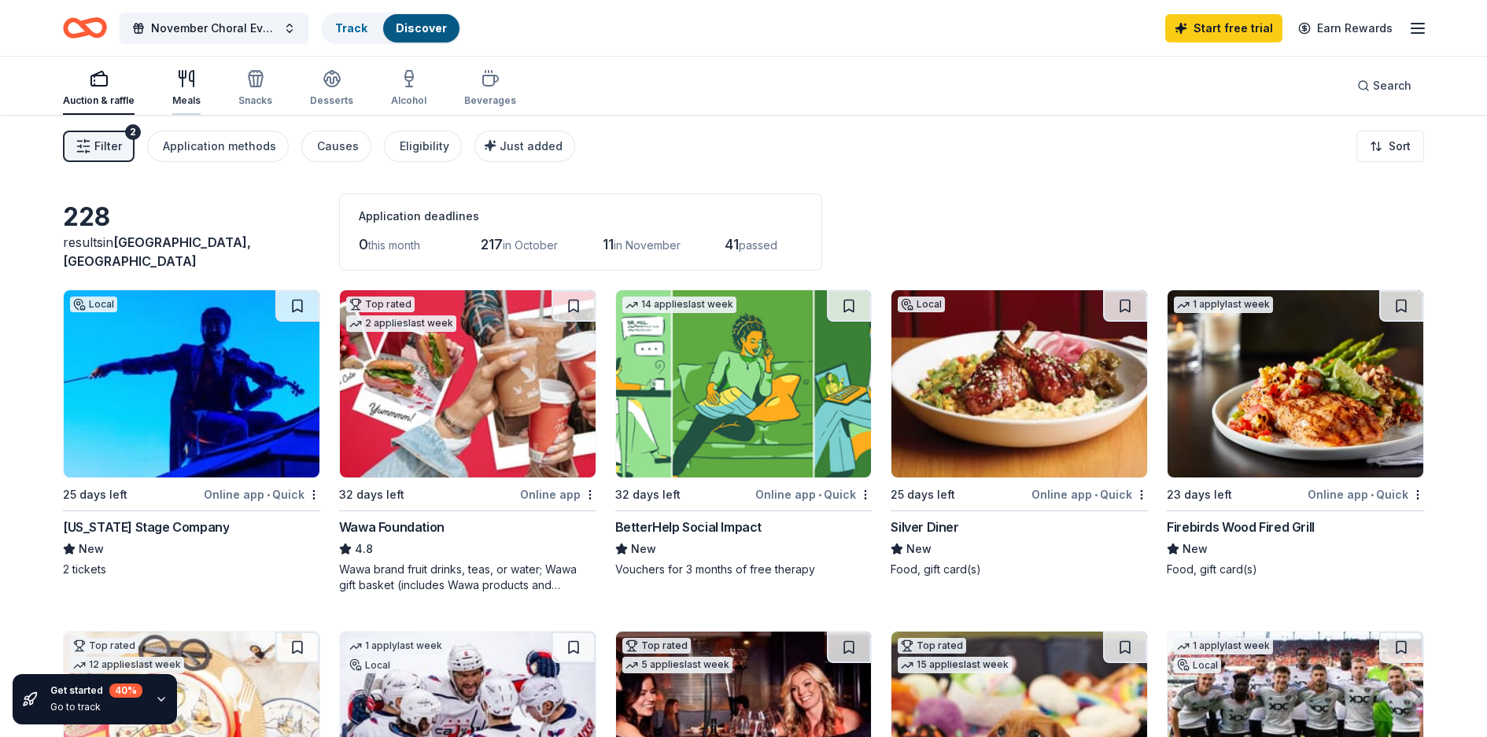
click at [191, 86] on icon "button" at bounding box center [186, 78] width 19 height 19
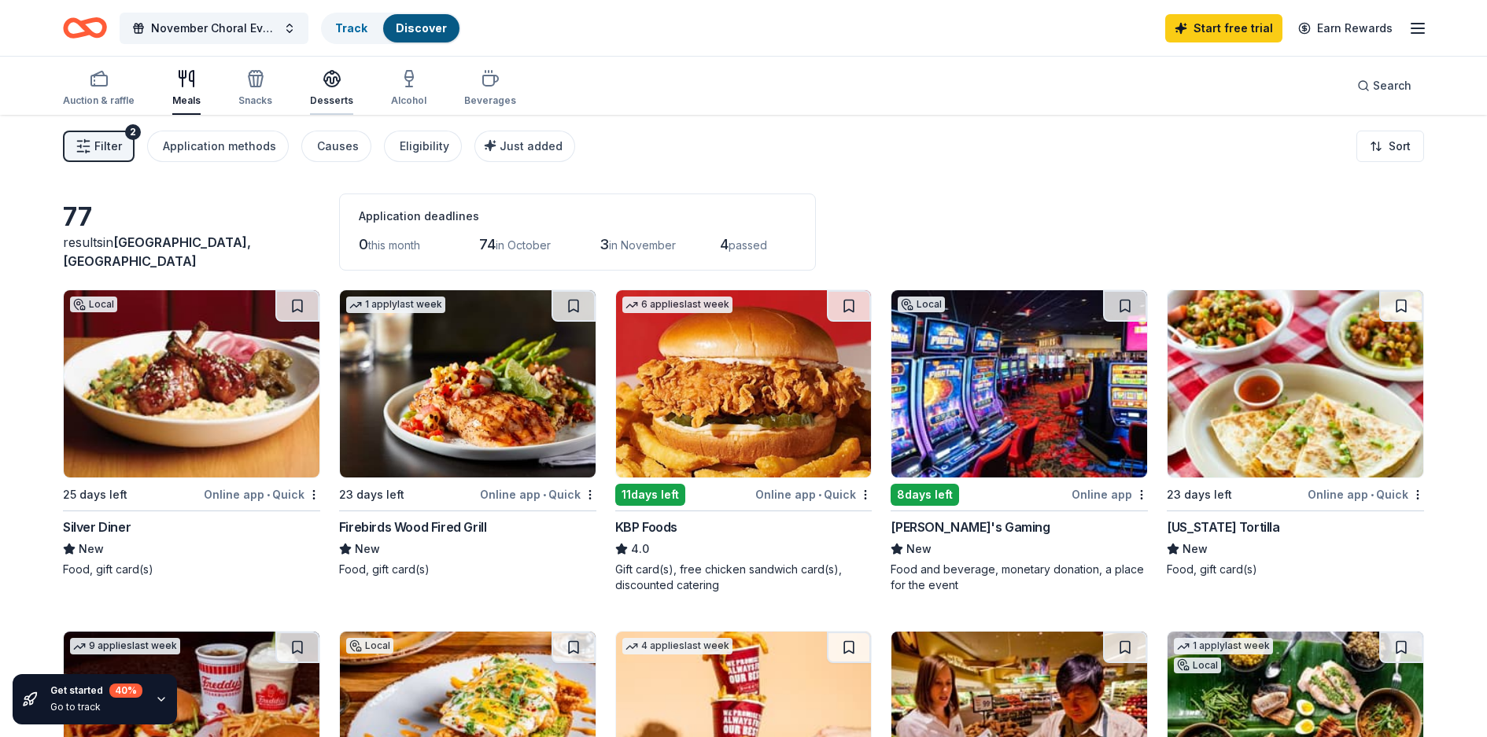
click at [326, 78] on icon "button" at bounding box center [332, 78] width 16 height 12
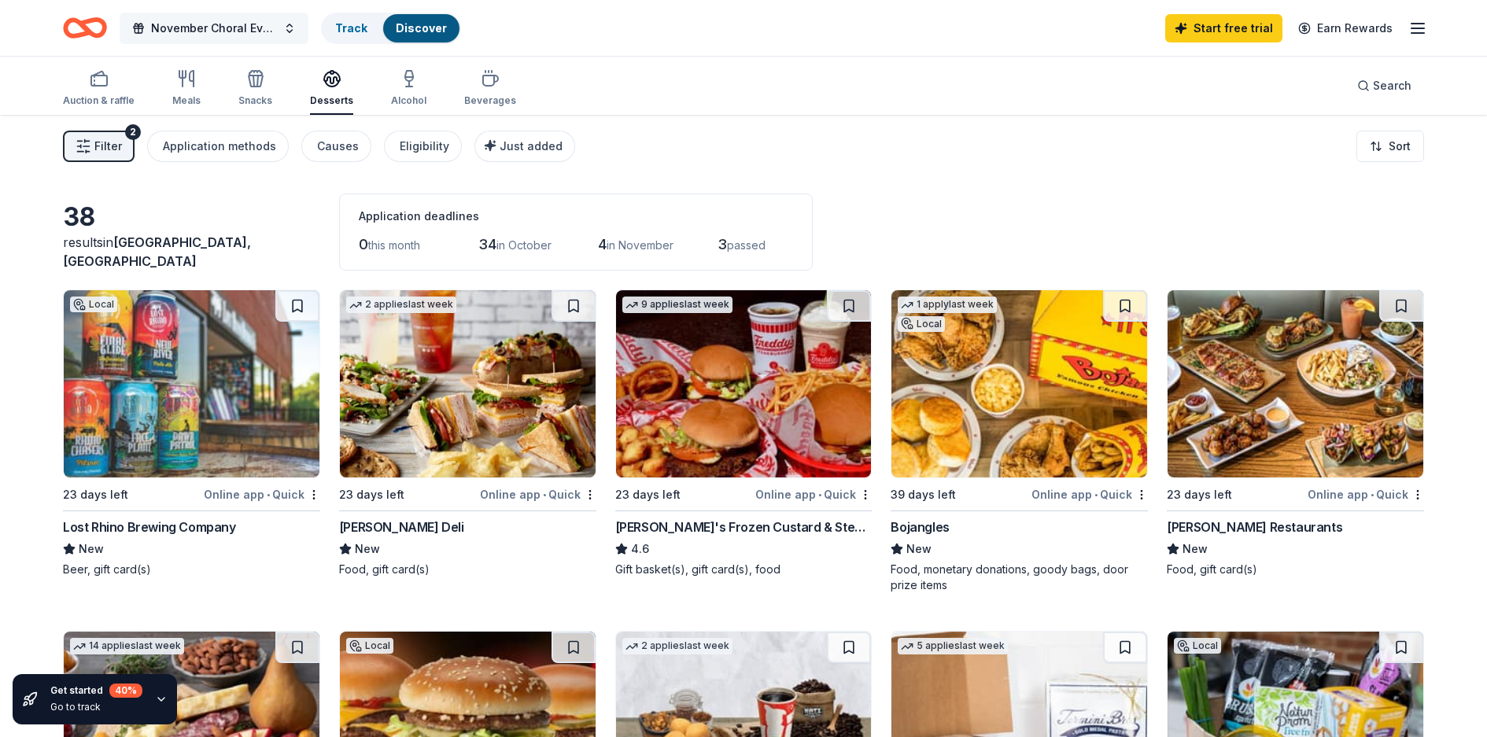
click at [288, 23] on button "November Choral Event" at bounding box center [214, 28] width 189 height 31
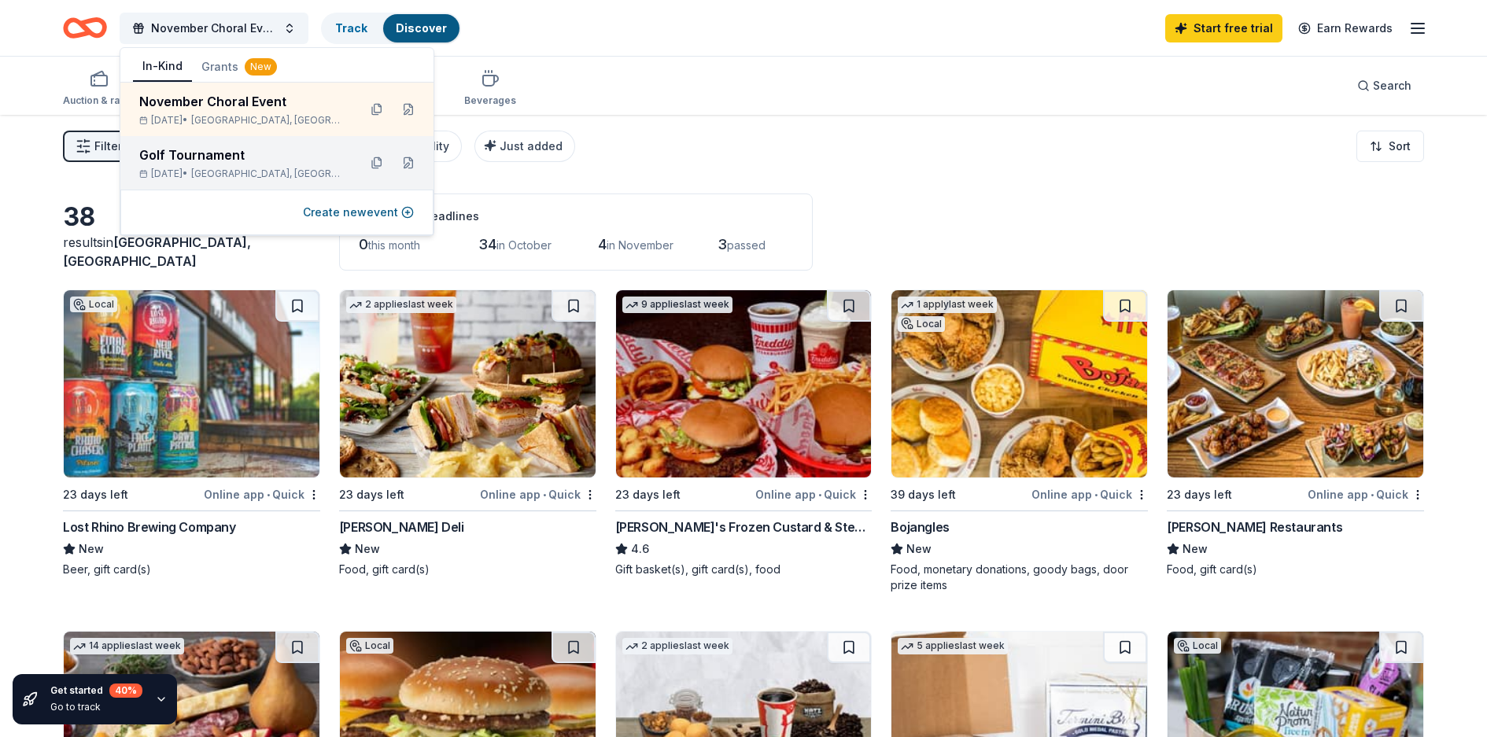
click at [205, 157] on div "Golf Tournament" at bounding box center [242, 155] width 206 height 19
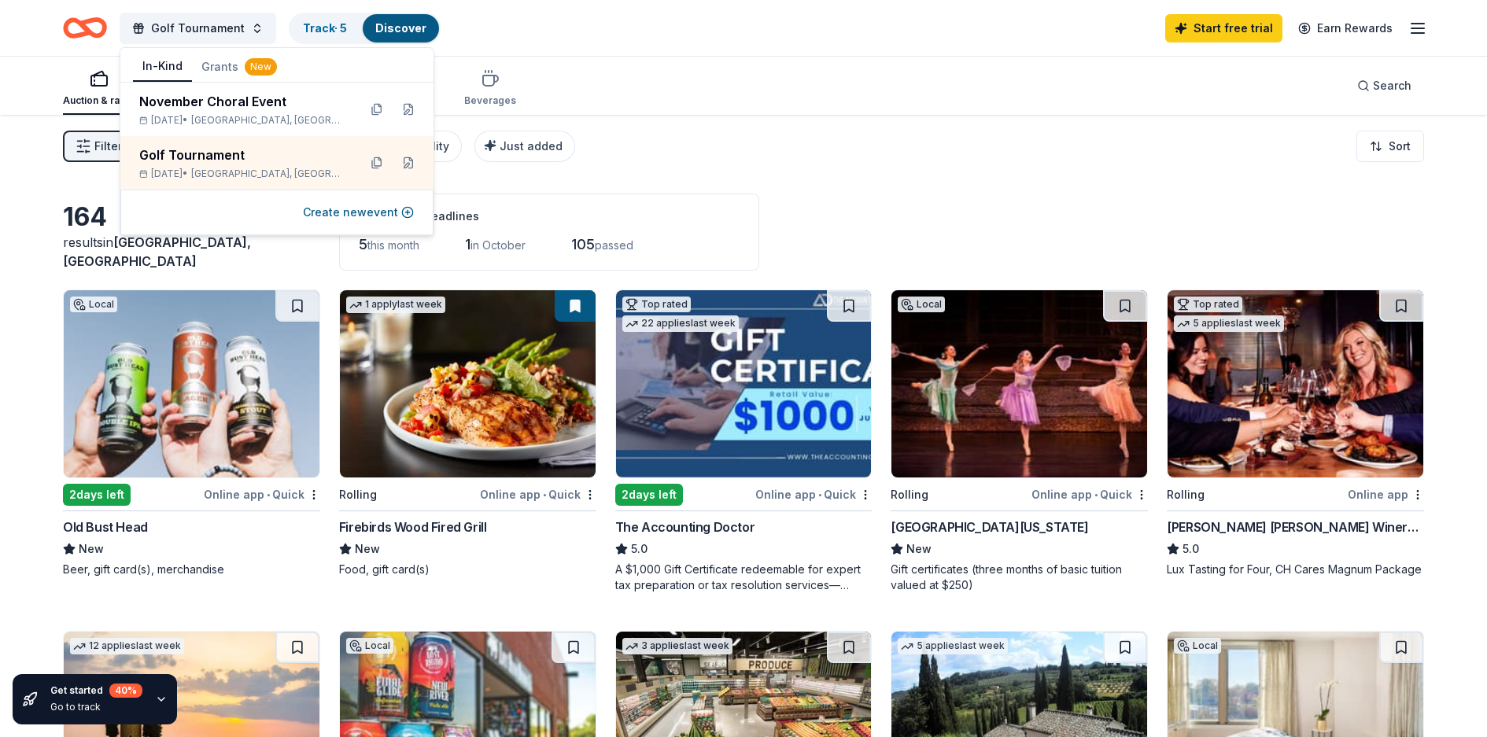
click at [94, 84] on icon "button" at bounding box center [94, 85] width 0 height 2
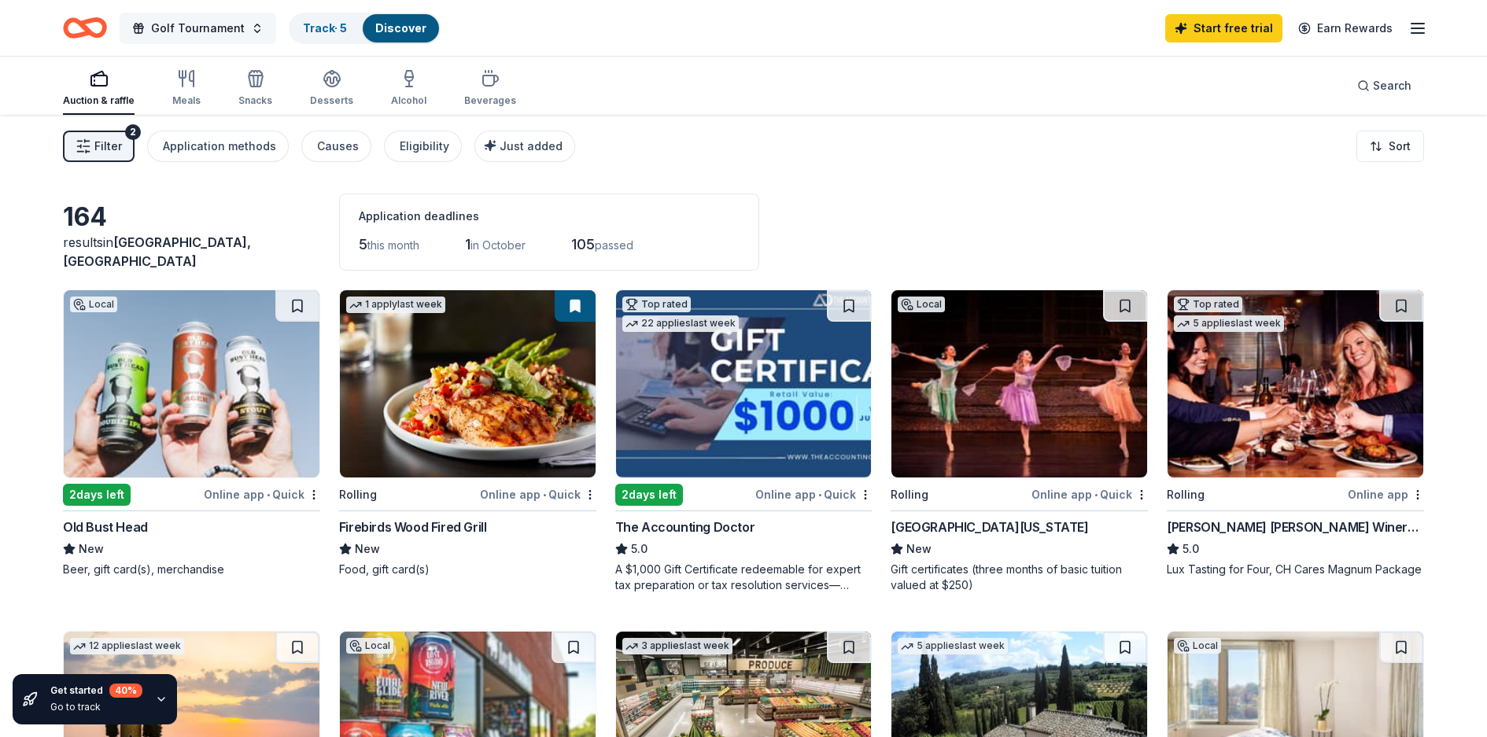
click at [249, 31] on button "Golf Tournament" at bounding box center [198, 28] width 157 height 31
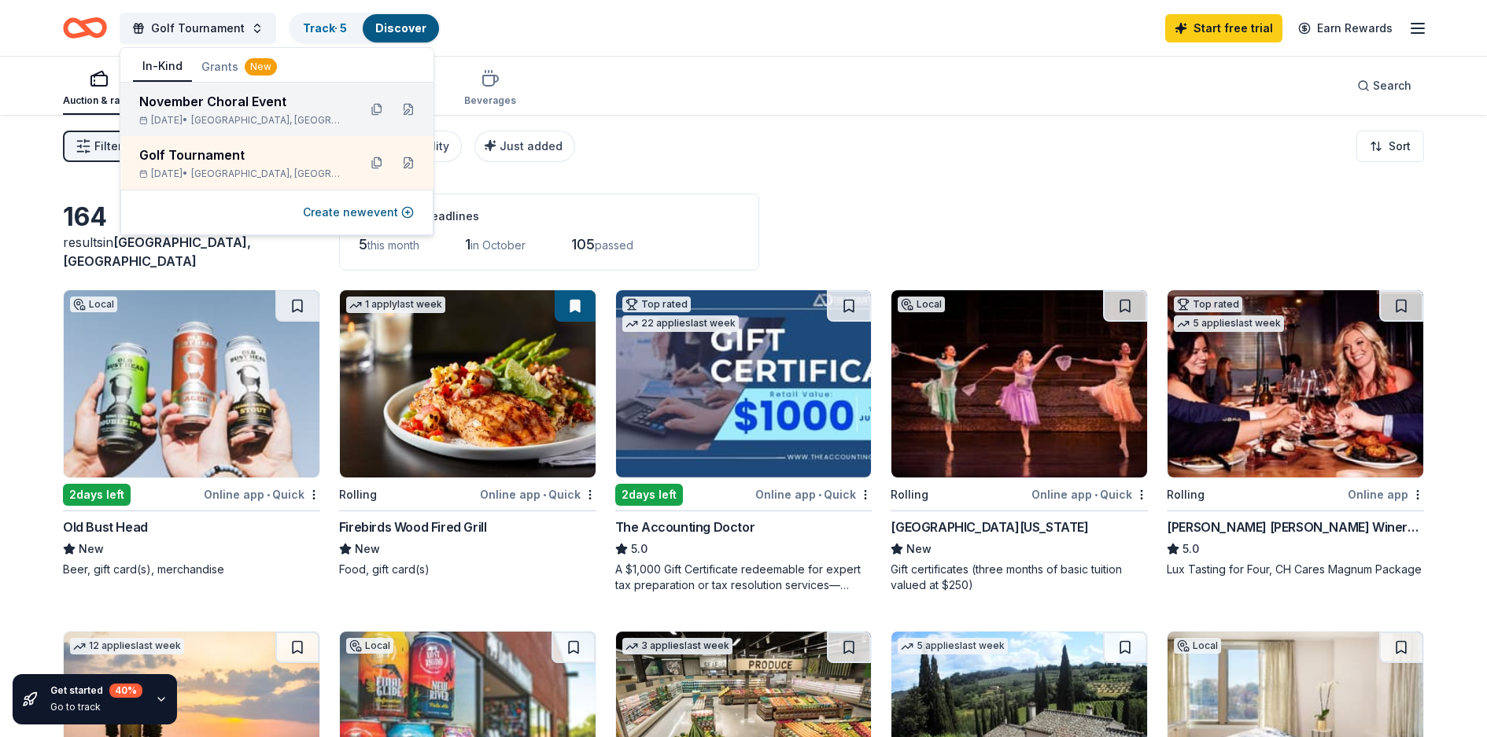
click at [195, 98] on div "November Choral Event" at bounding box center [242, 101] width 206 height 19
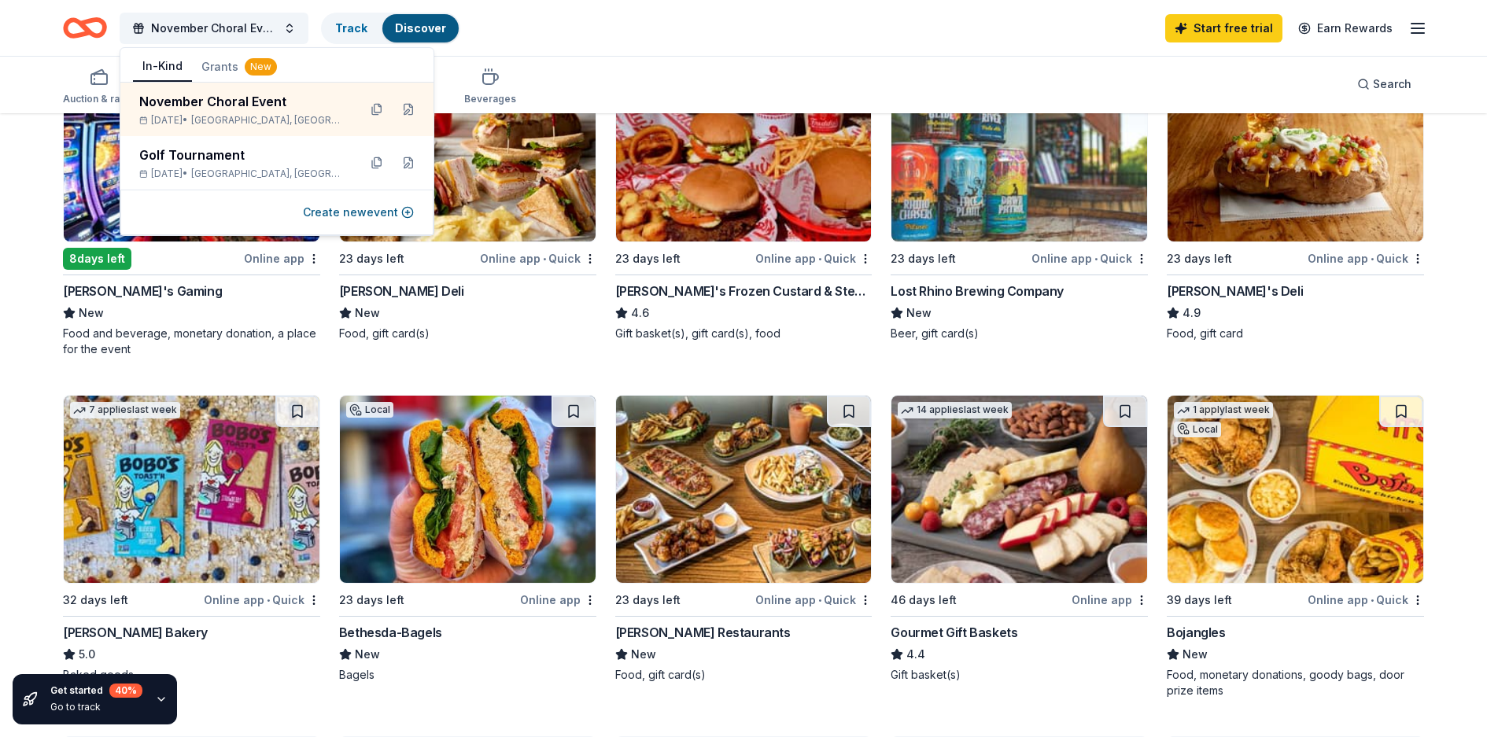
scroll to position [315, 0]
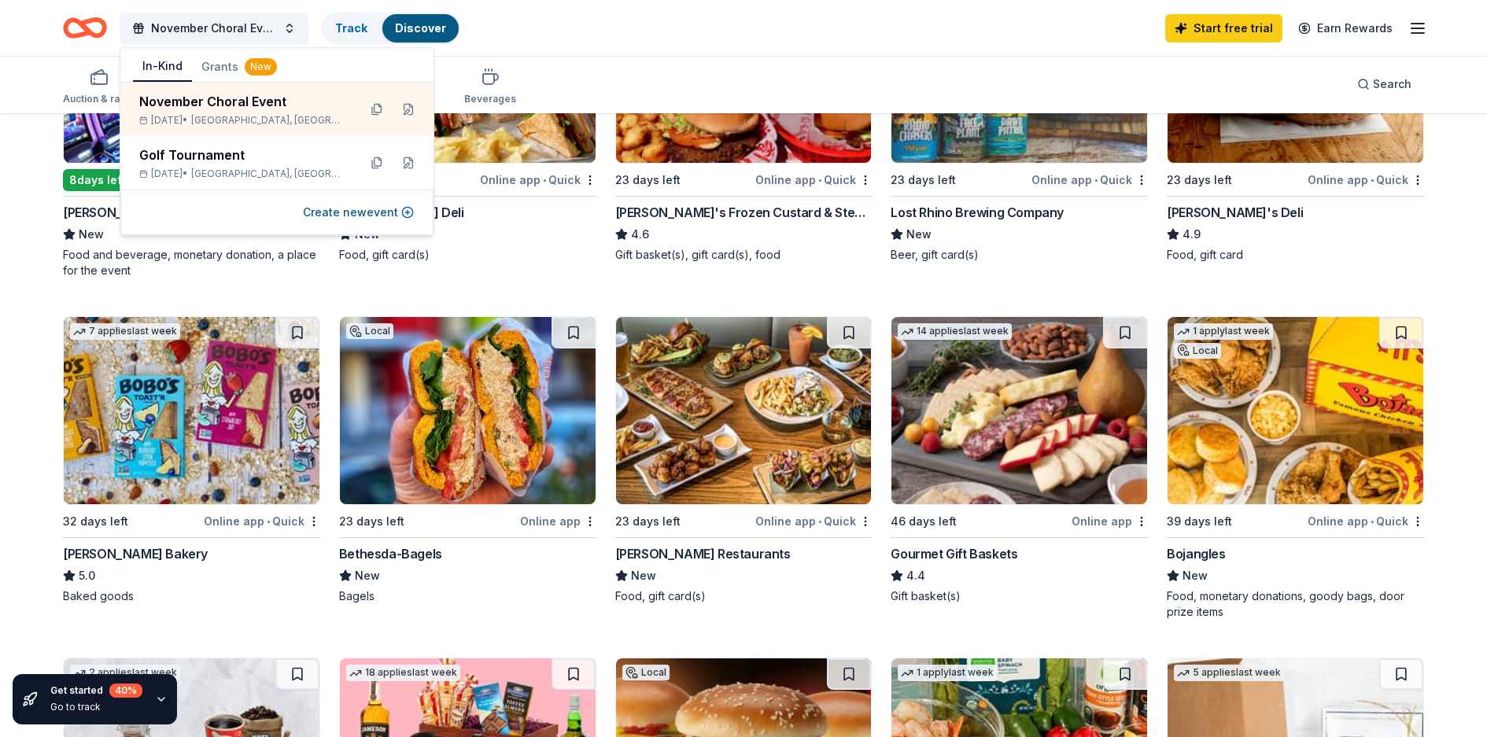
drag, startPoint x: 6, startPoint y: 239, endPoint x: 17, endPoint y: 236, distance: 10.7
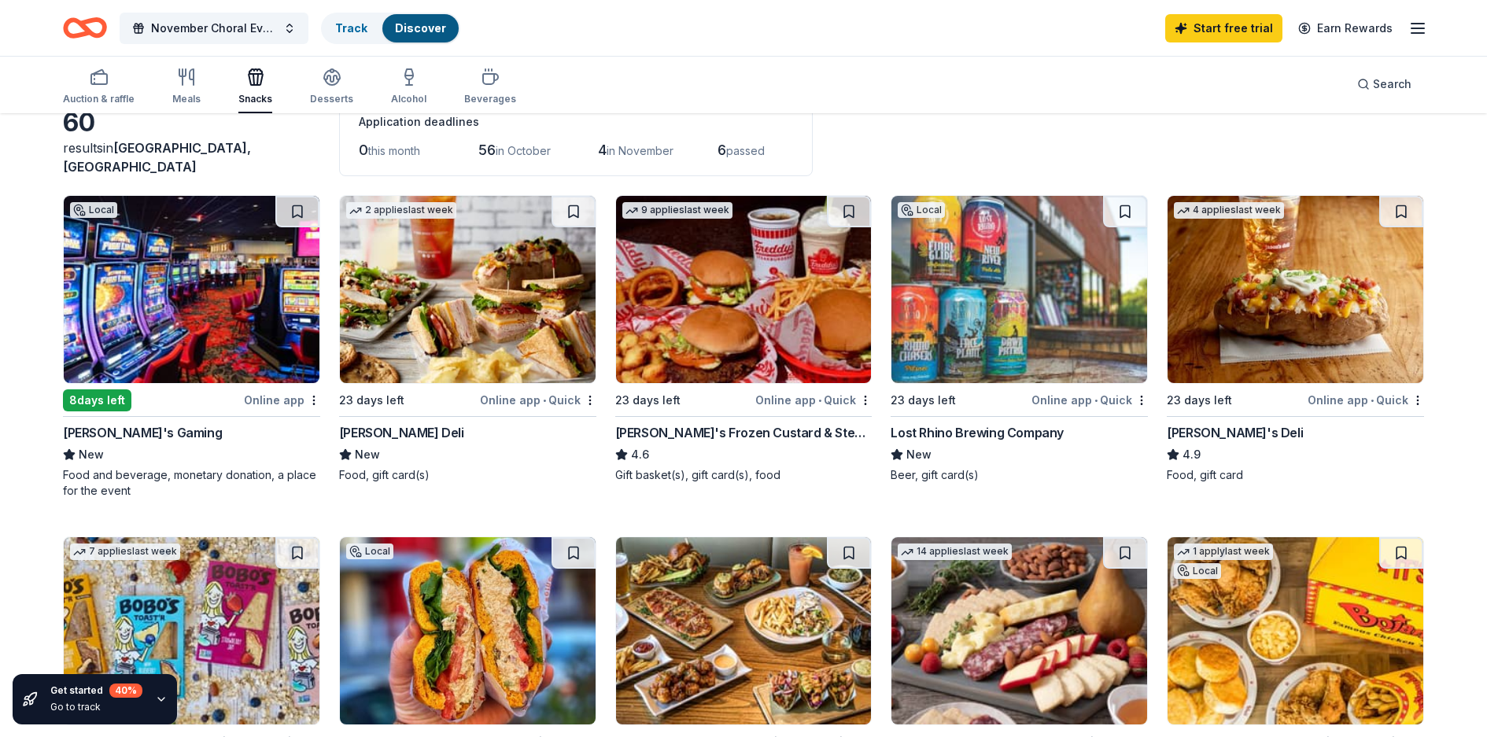
scroll to position [0, 0]
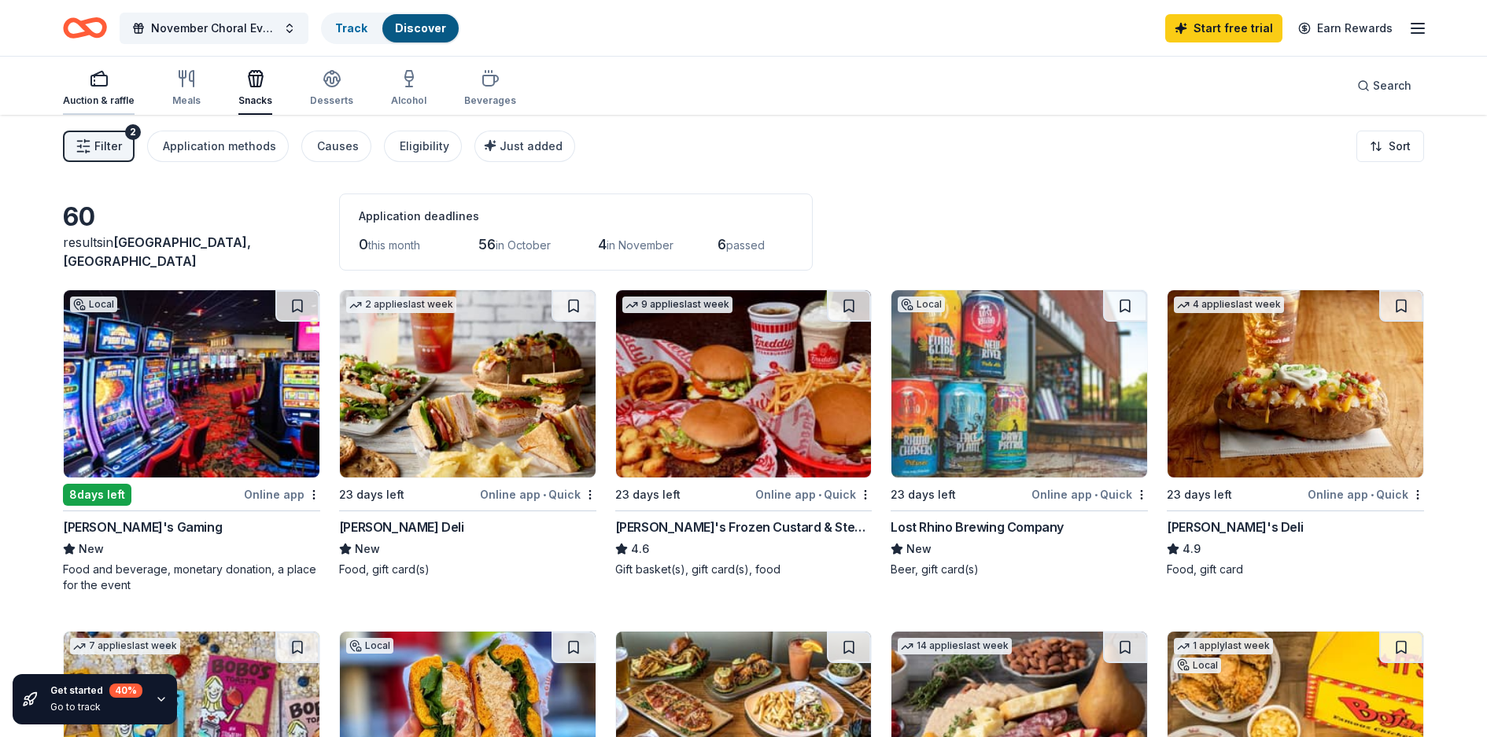
click at [94, 89] on div "Auction & raffle" at bounding box center [99, 88] width 72 height 38
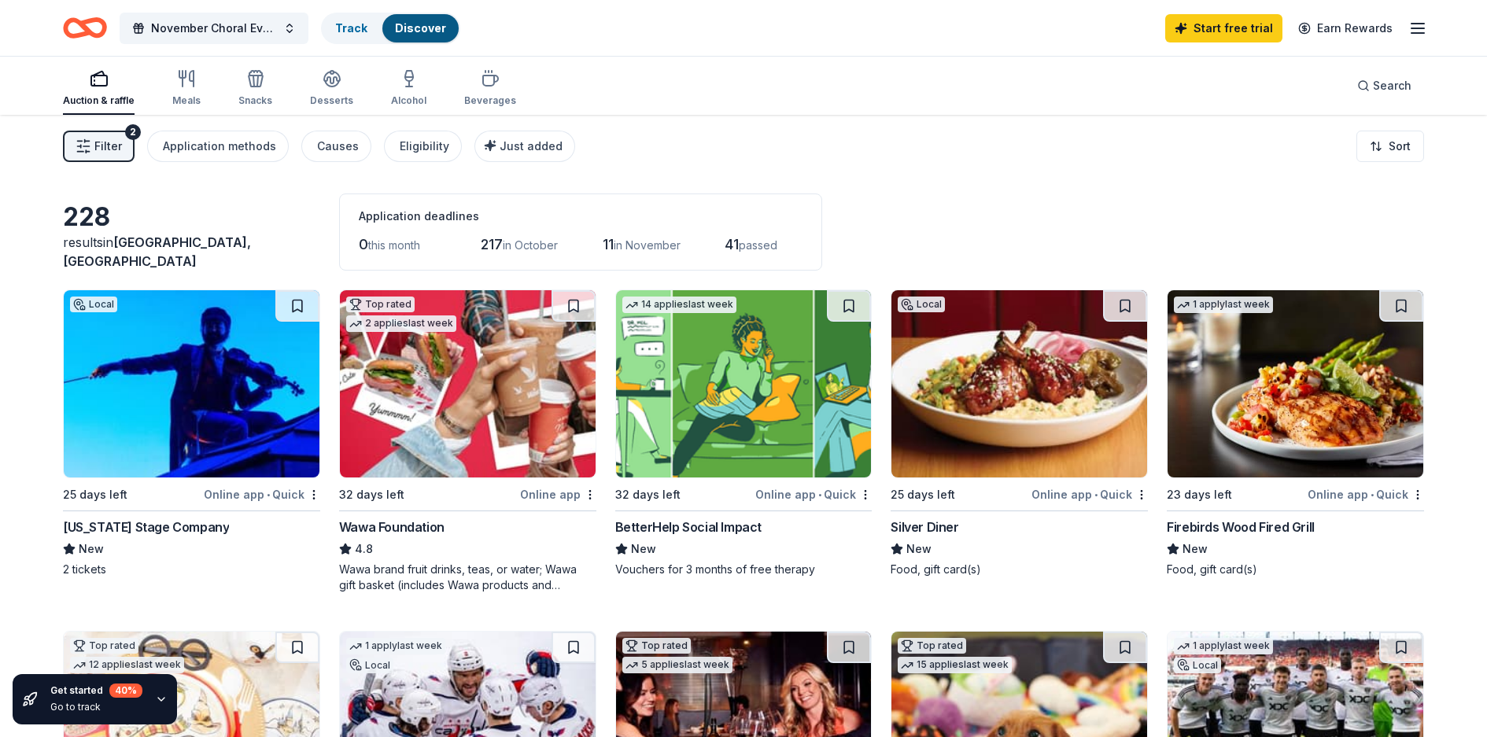
click at [1414, 26] on icon "button" at bounding box center [1417, 28] width 19 height 19
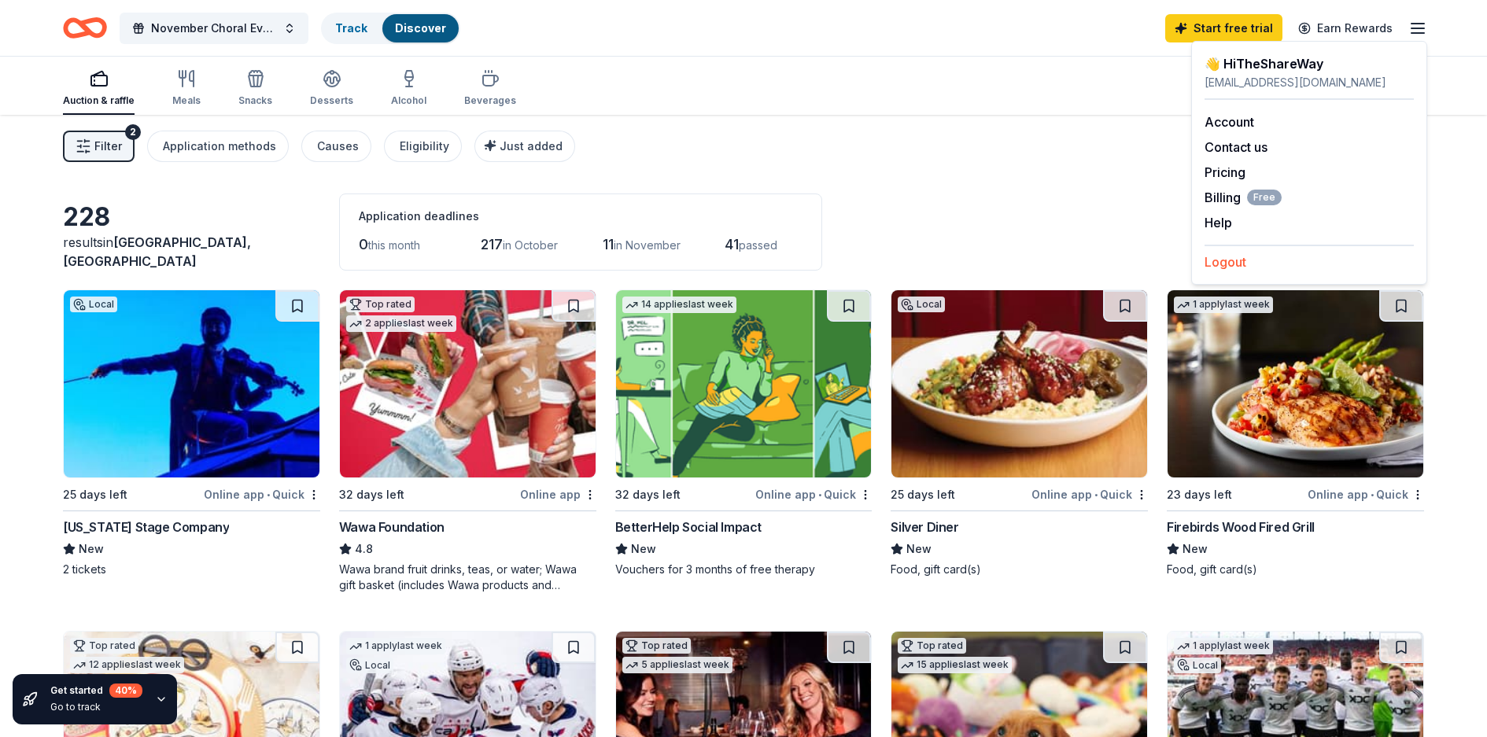
click at [1231, 262] on button "Logout" at bounding box center [1225, 262] width 42 height 19
